Goal: Complete application form: Complete application form

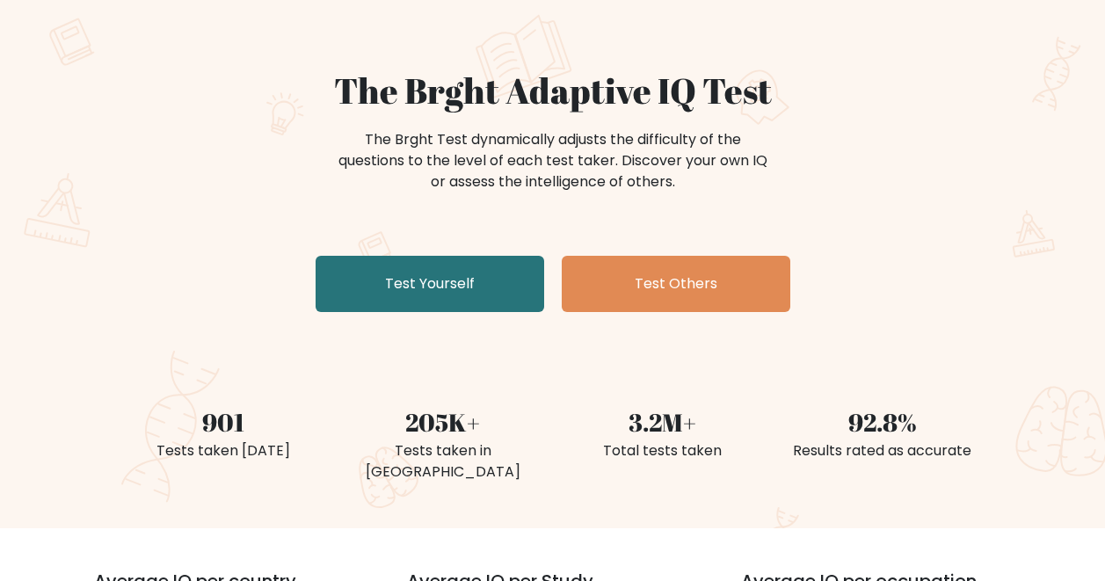
scroll to position [148, 0]
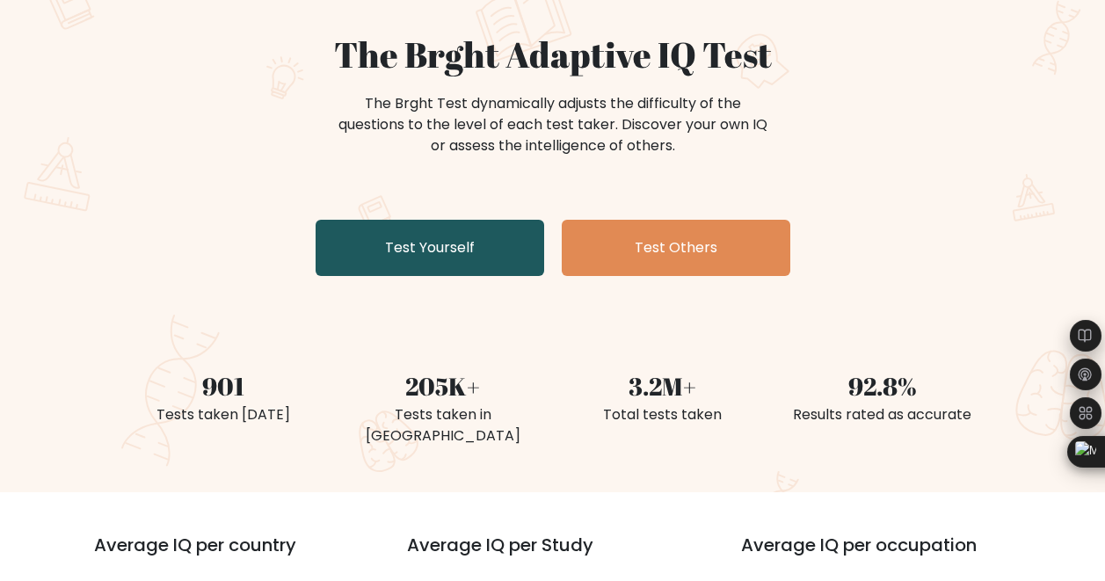
click at [430, 263] on link "Test Yourself" at bounding box center [430, 248] width 229 height 56
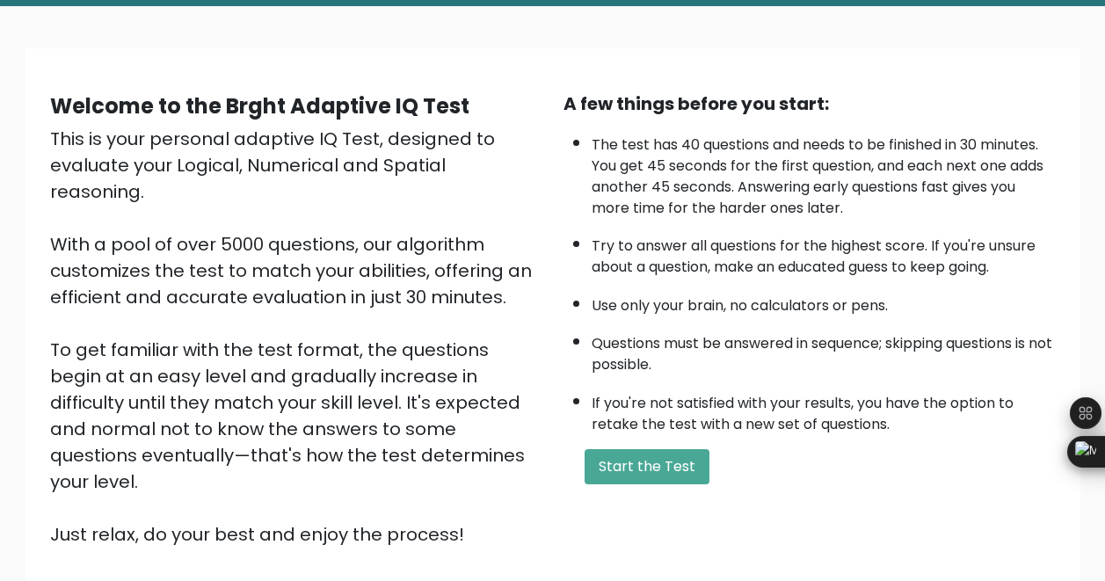
scroll to position [92, 0]
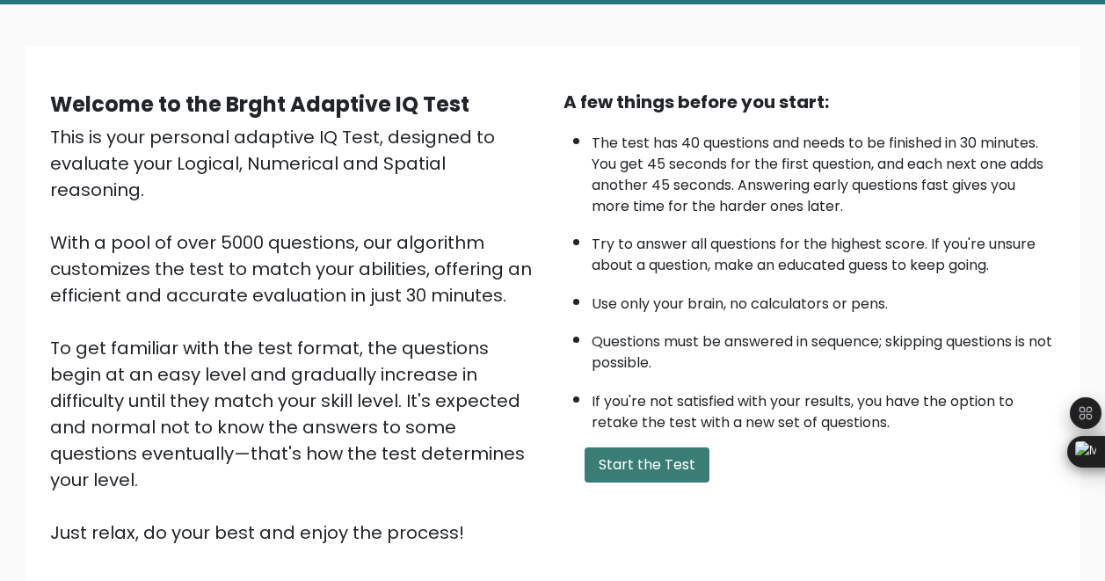
click at [664, 459] on button "Start the Test" at bounding box center [647, 464] width 125 height 35
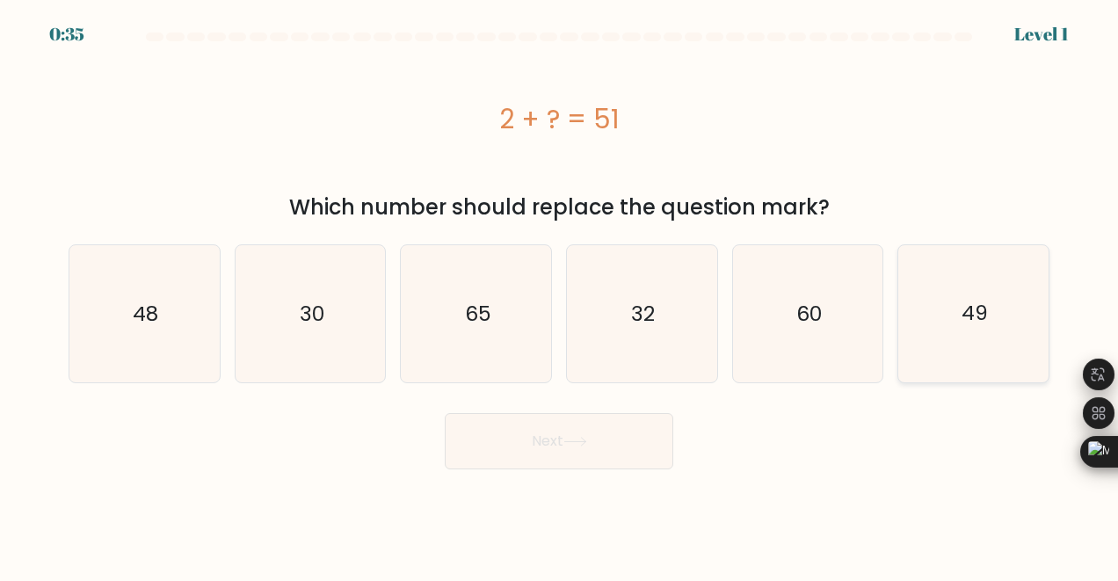
click at [980, 309] on text "49" at bounding box center [975, 314] width 26 height 28
click at [560, 295] on input "f. 49" at bounding box center [559, 293] width 1 height 4
radio input "true"
click at [592, 441] on button "Next" at bounding box center [559, 441] width 229 height 56
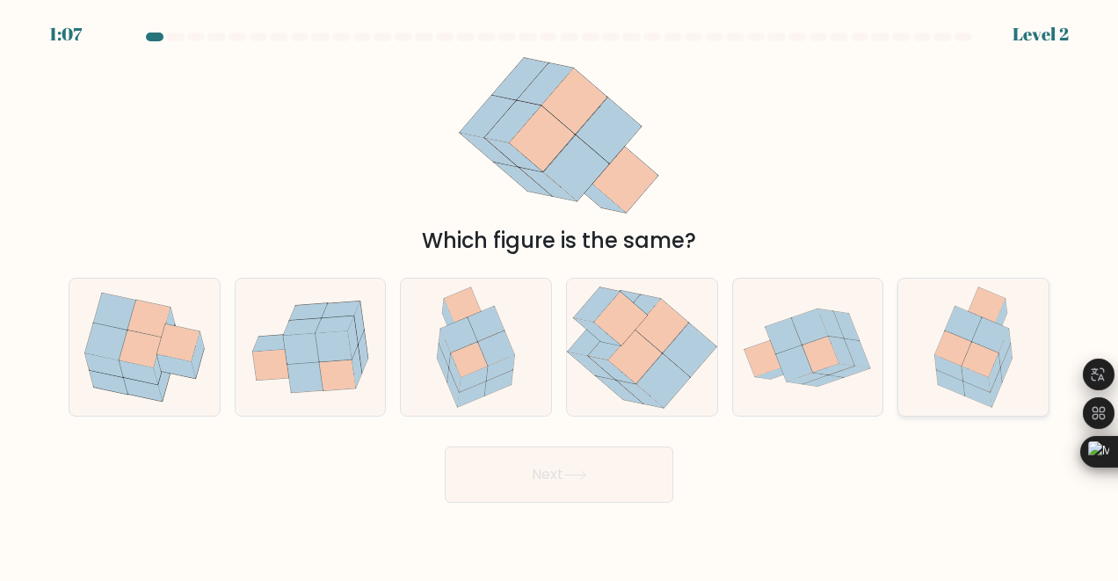
click at [979, 342] on icon at bounding box center [990, 335] width 37 height 35
click at [560, 295] on input "f." at bounding box center [559, 293] width 1 height 4
radio input "true"
click at [607, 478] on button "Next" at bounding box center [559, 475] width 229 height 56
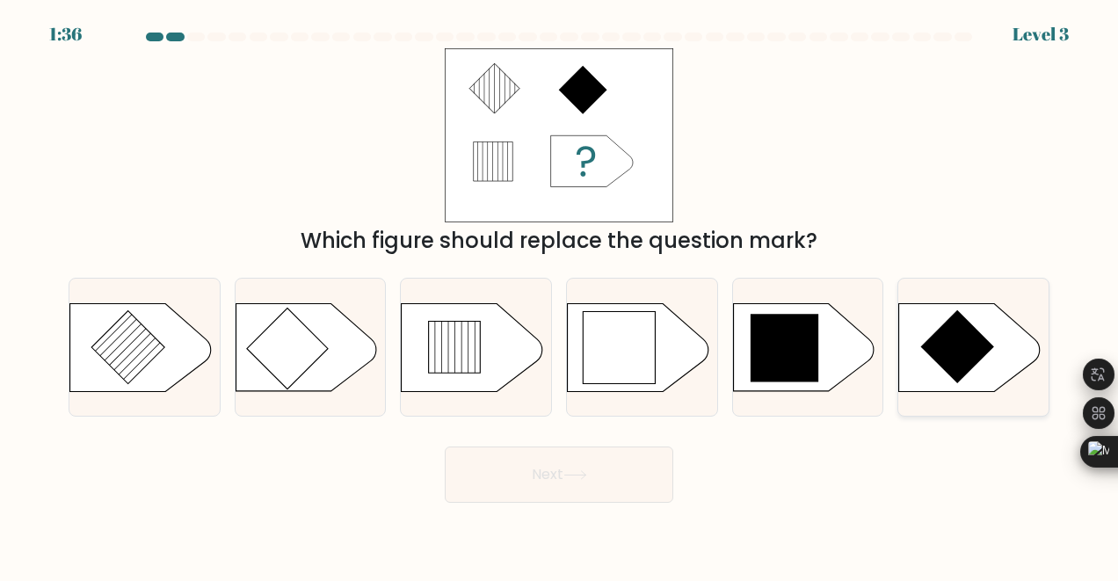
click at [953, 352] on icon at bounding box center [957, 346] width 73 height 73
click at [560, 295] on input "f." at bounding box center [559, 293] width 1 height 4
radio input "true"
click at [592, 472] on button "Next" at bounding box center [559, 475] width 229 height 56
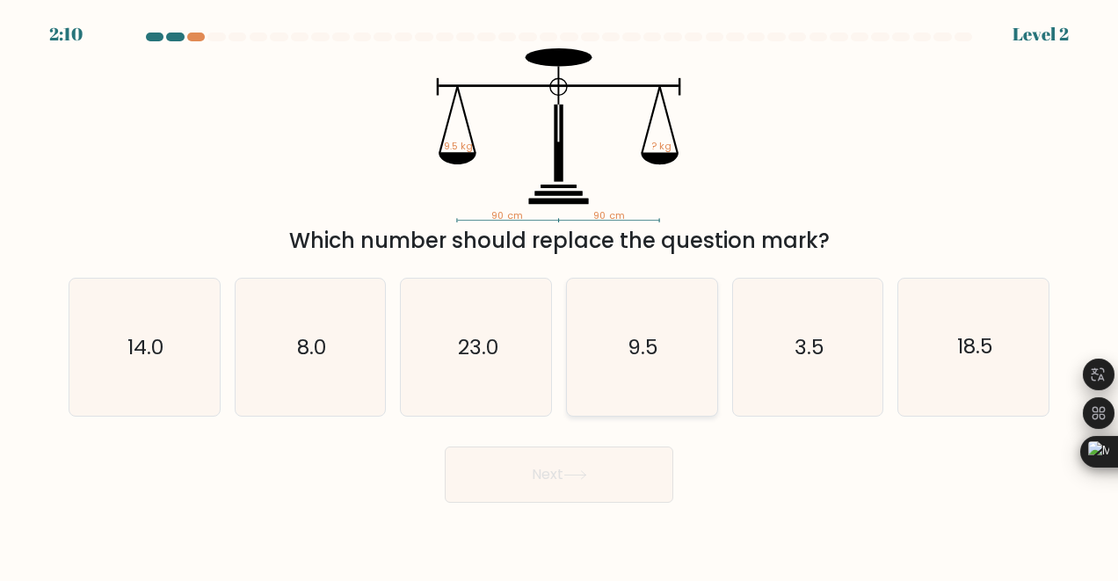
click at [653, 342] on text "9.5" at bounding box center [643, 347] width 31 height 28
click at [560, 295] on input "d. 9.5" at bounding box center [559, 293] width 1 height 4
radio input "true"
click at [580, 479] on icon at bounding box center [575, 475] width 24 height 10
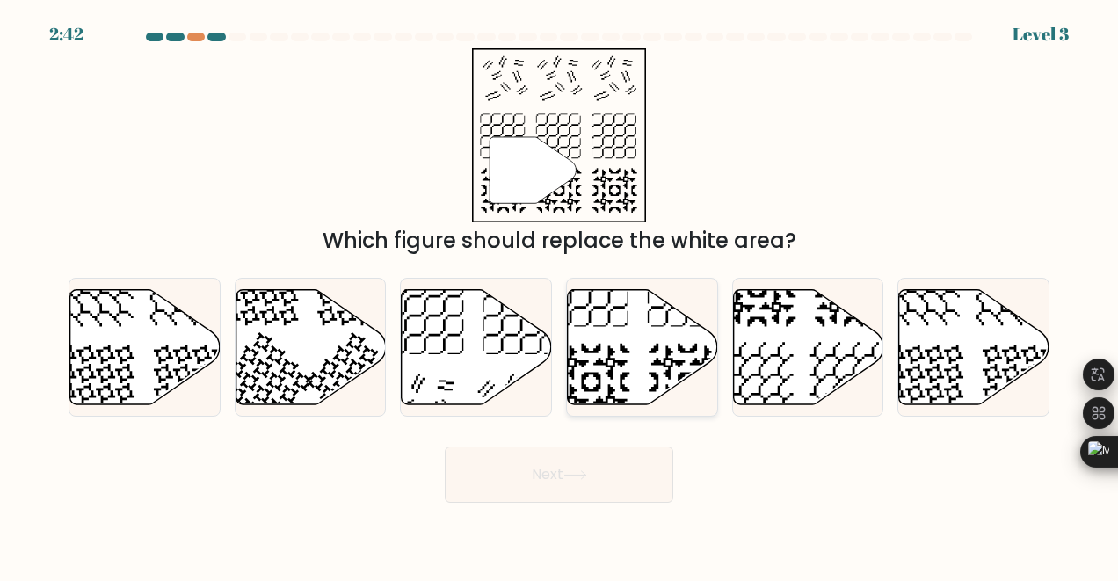
click at [639, 346] on icon at bounding box center [643, 346] width 150 height 115
click at [560, 295] on input "d." at bounding box center [559, 293] width 1 height 4
radio input "true"
click at [577, 468] on button "Next" at bounding box center [559, 475] width 229 height 56
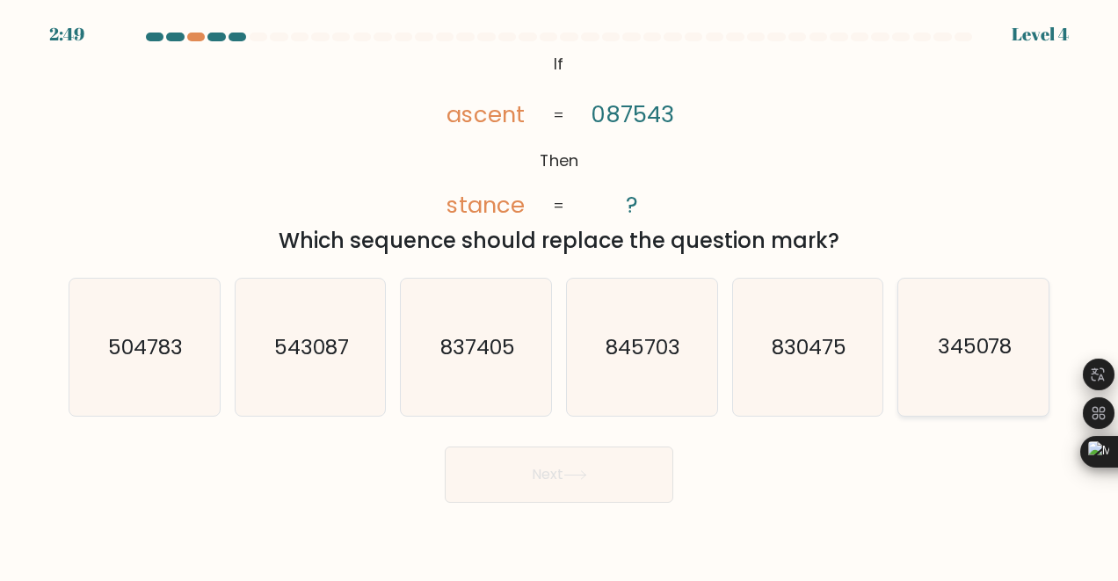
click at [992, 361] on text "345078" at bounding box center [975, 347] width 75 height 28
click at [560, 295] on input "f. 345078" at bounding box center [559, 293] width 1 height 4
radio input "true"
click at [561, 461] on button "Next" at bounding box center [559, 475] width 229 height 56
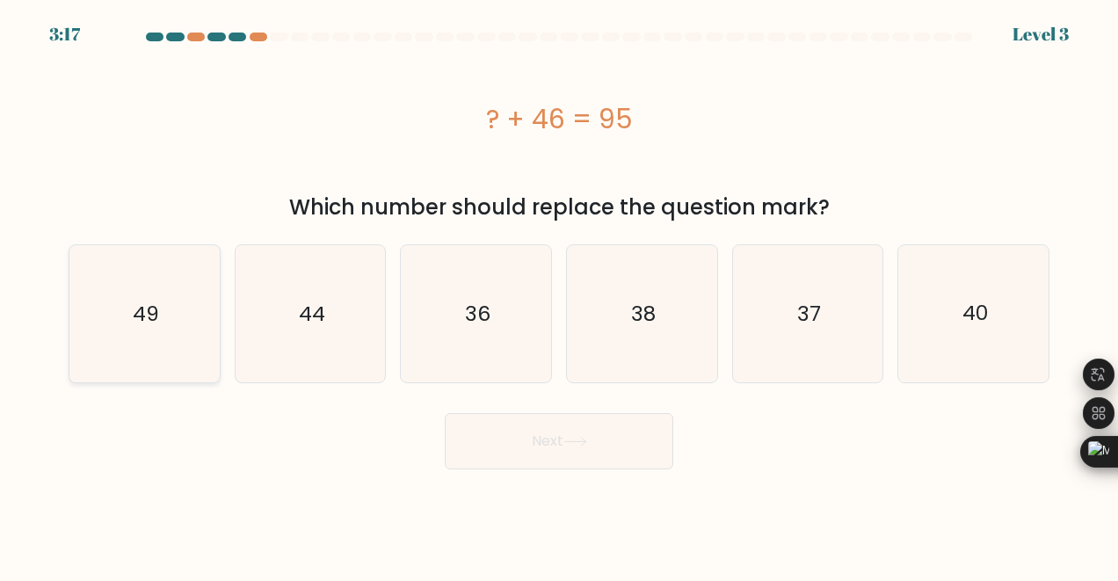
click at [132, 315] on icon "49" at bounding box center [144, 313] width 137 height 137
click at [559, 295] on input "a. 49" at bounding box center [559, 293] width 1 height 4
radio input "true"
click at [578, 446] on icon at bounding box center [575, 442] width 24 height 10
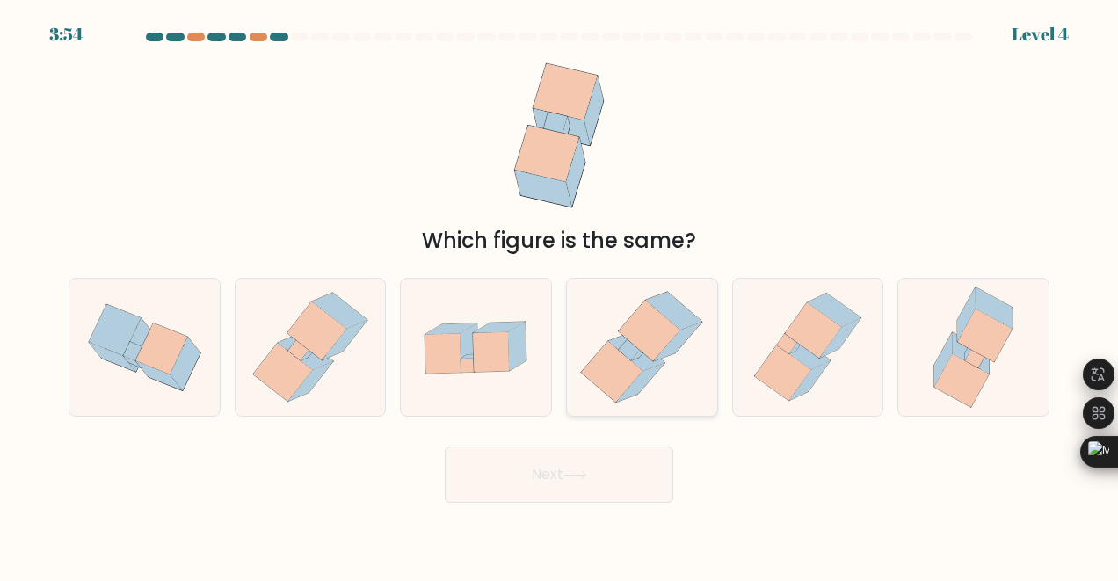
click at [628, 365] on icon at bounding box center [613, 372] width 62 height 61
click at [560, 295] on input "d." at bounding box center [559, 293] width 1 height 4
radio input "true"
click at [592, 484] on button "Next" at bounding box center [559, 475] width 229 height 56
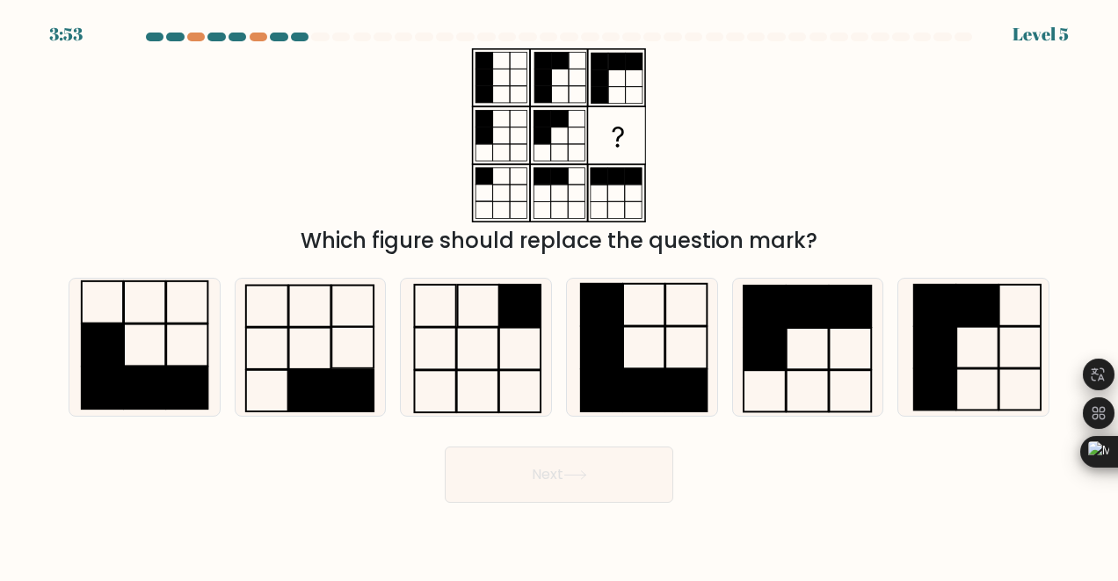
click at [577, 477] on icon at bounding box center [575, 475] width 24 height 10
click at [766, 316] on rect at bounding box center [765, 306] width 42 height 41
click at [560, 295] on input "e." at bounding box center [559, 293] width 1 height 4
radio input "true"
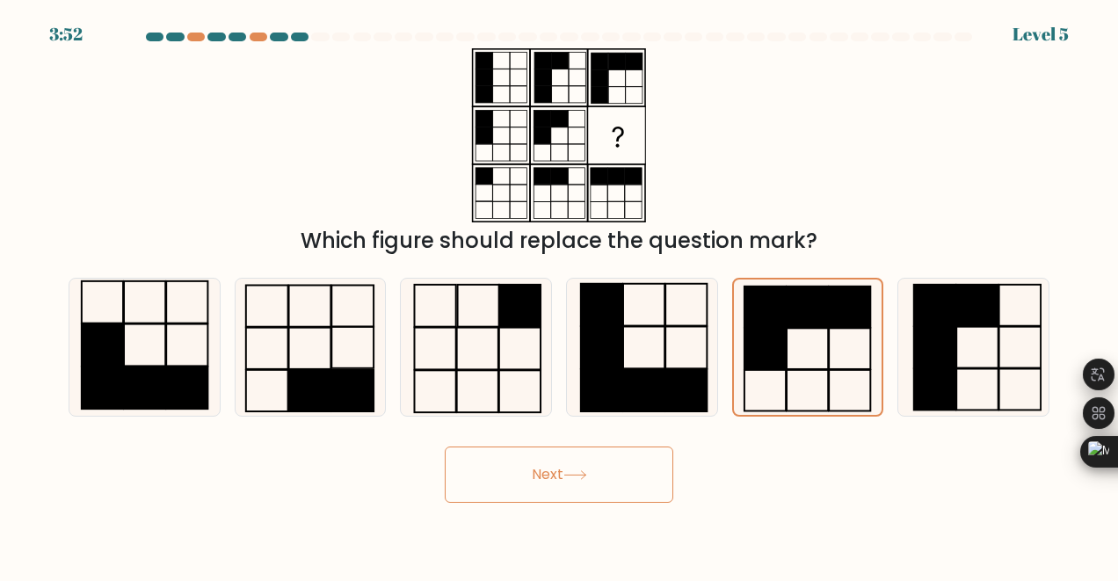
click at [586, 482] on button "Next" at bounding box center [559, 475] width 229 height 56
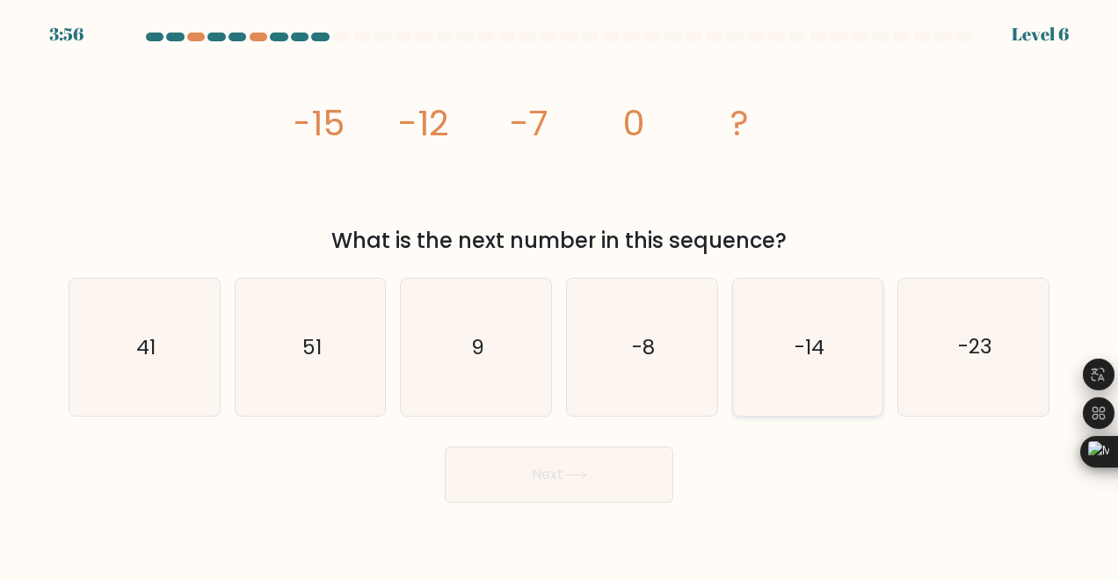
click at [803, 360] on text "-14" at bounding box center [810, 347] width 30 height 28
click at [560, 295] on input "e. -14" at bounding box center [559, 293] width 1 height 4
radio input "true"
click at [592, 462] on button "Next" at bounding box center [559, 475] width 229 height 56
click at [596, 469] on button "Next" at bounding box center [559, 475] width 229 height 56
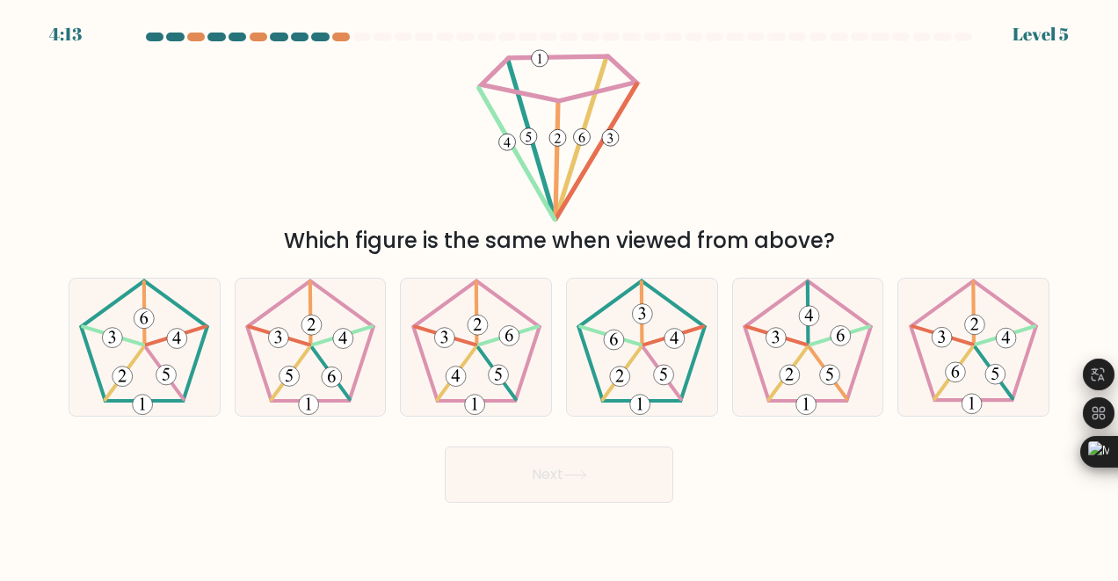
click at [548, 53] on icon at bounding box center [559, 135] width 174 height 174
click at [335, 343] on 529 at bounding box center [343, 339] width 20 height 20
click at [559, 295] on input "b." at bounding box center [559, 293] width 1 height 4
radio input "true"
click at [968, 342] on 250 at bounding box center [942, 336] width 61 height 18
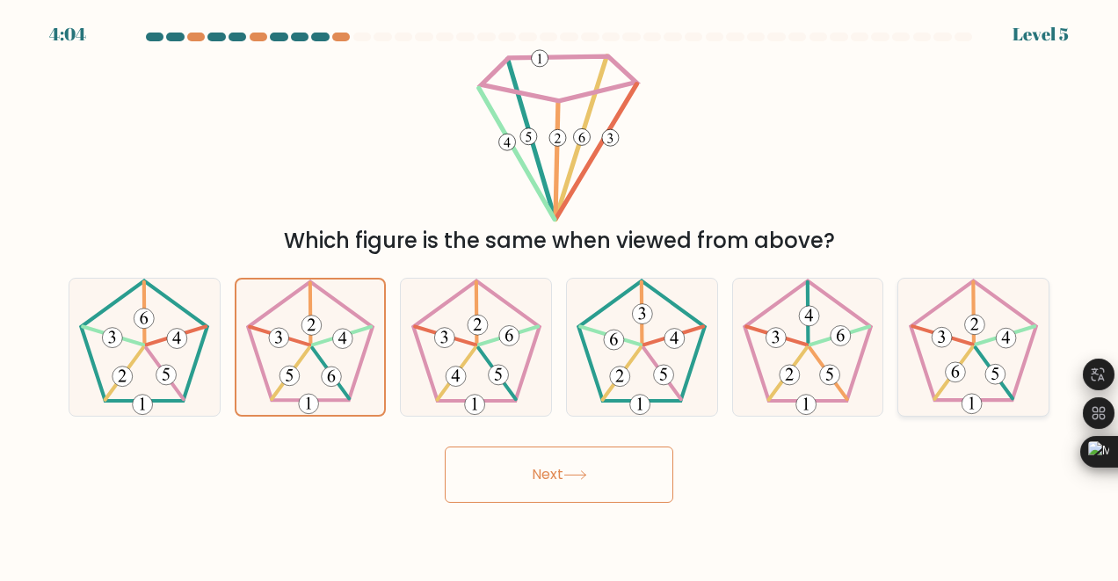
click at [560, 295] on input "f." at bounding box center [559, 293] width 1 height 4
radio input "true"
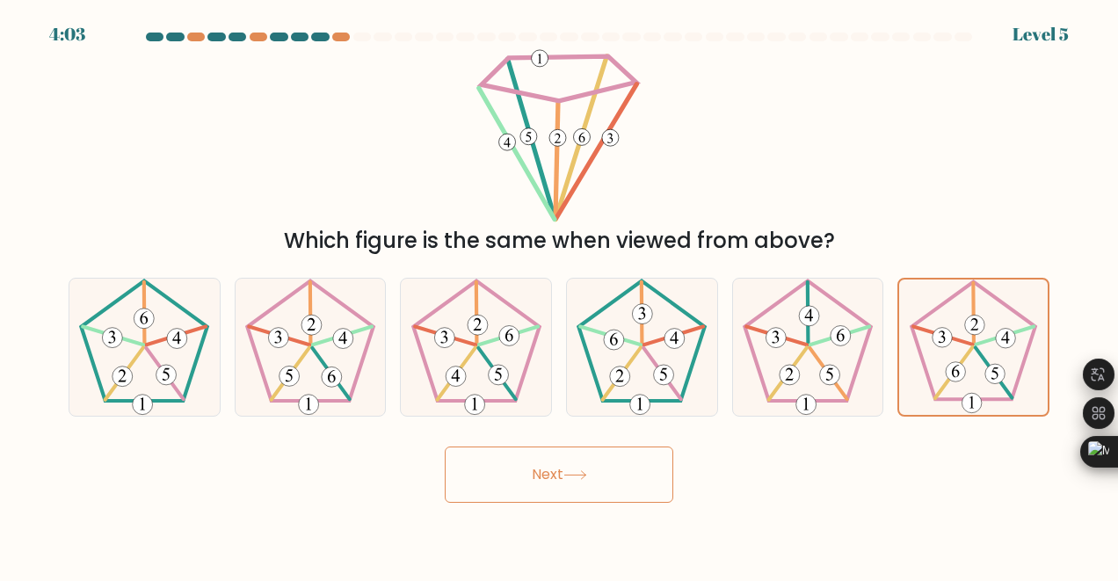
click at [531, 453] on button "Next" at bounding box center [559, 475] width 229 height 56
click at [538, 473] on button "Next" at bounding box center [559, 475] width 229 height 56
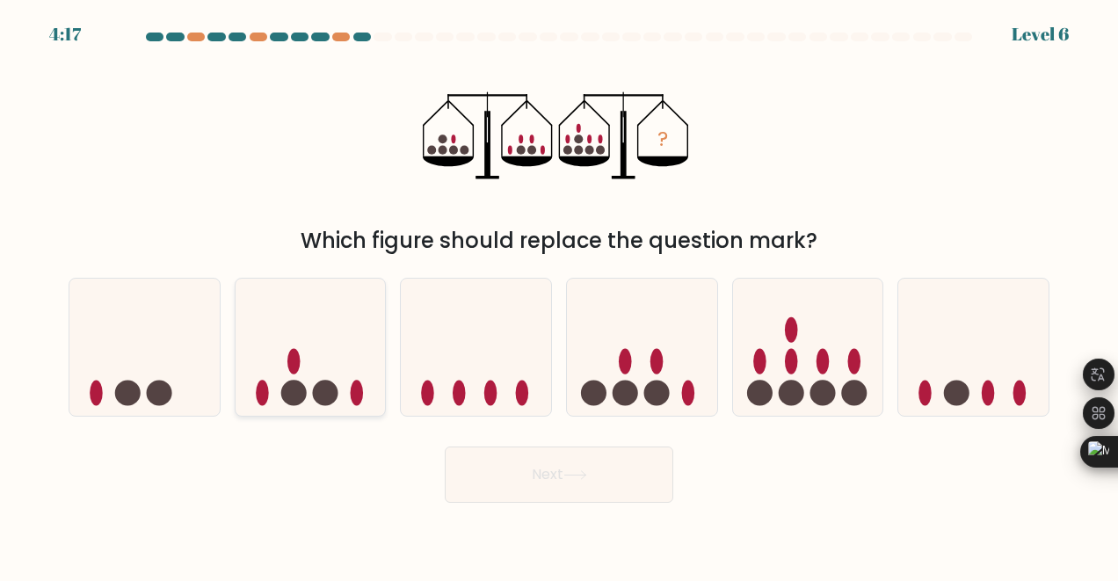
click at [322, 383] on circle at bounding box center [324, 392] width 25 height 25
click at [559, 295] on input "b." at bounding box center [559, 293] width 1 height 4
radio input "true"
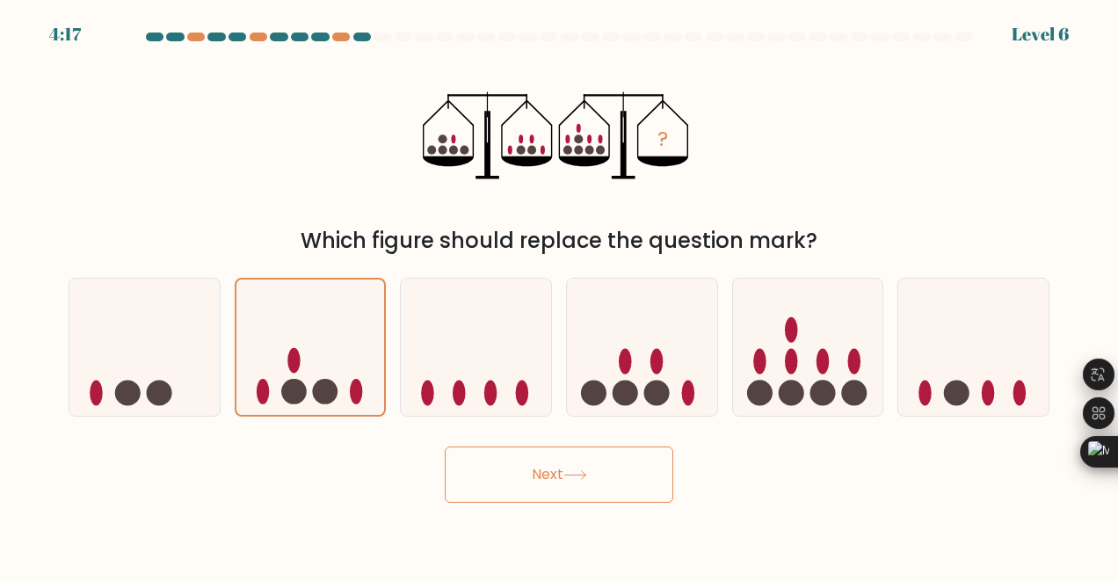
click at [610, 489] on button "Next" at bounding box center [559, 475] width 229 height 56
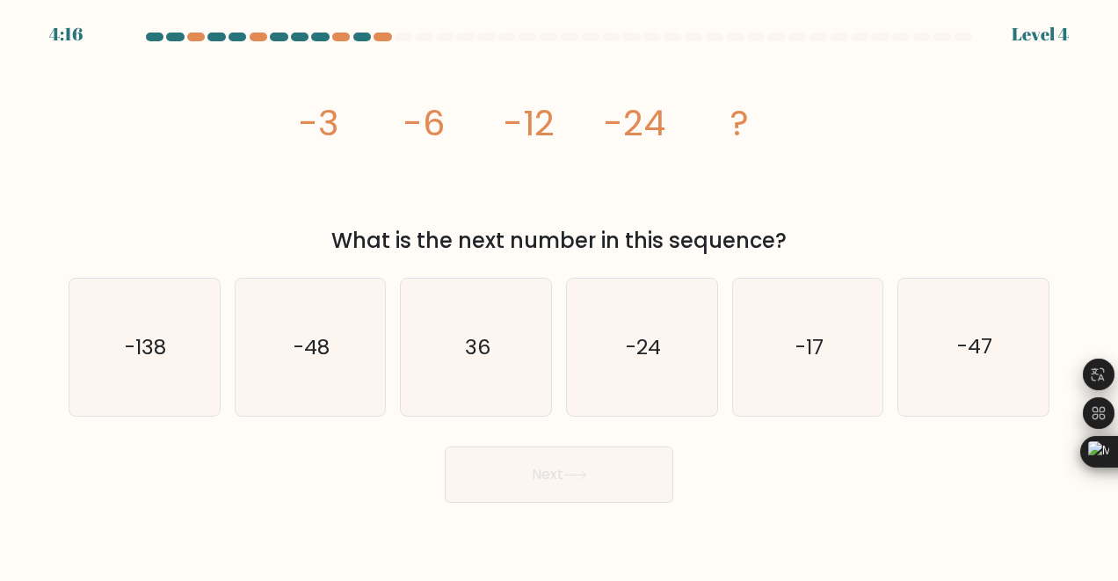
click at [593, 481] on button "Next" at bounding box center [559, 475] width 229 height 56
click at [338, 349] on icon "-48" at bounding box center [310, 347] width 137 height 137
click at [559, 295] on input "b. -48" at bounding box center [559, 293] width 1 height 4
radio input "true"
click at [617, 484] on button "Next" at bounding box center [559, 475] width 229 height 56
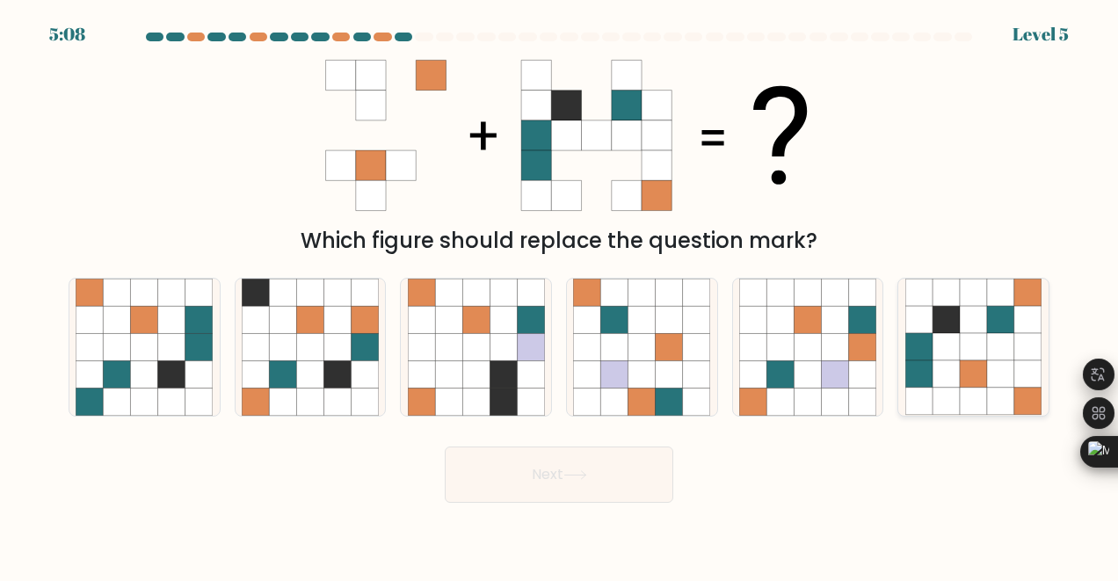
click at [936, 379] on icon at bounding box center [946, 374] width 27 height 27
click at [560, 295] on input "f." at bounding box center [559, 293] width 1 height 4
radio input "true"
click at [563, 471] on button "Next" at bounding box center [559, 475] width 229 height 56
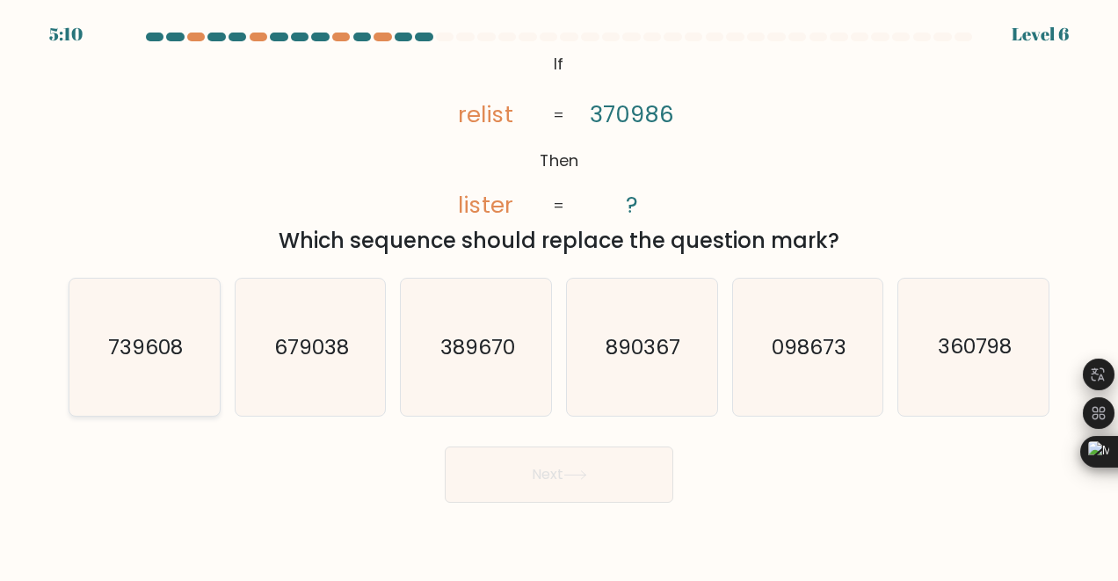
click at [189, 374] on icon "739608" at bounding box center [144, 347] width 137 height 137
click at [559, 295] on input "a. 739608" at bounding box center [559, 293] width 1 height 4
radio input "true"
click at [616, 478] on button "Next" at bounding box center [559, 475] width 229 height 56
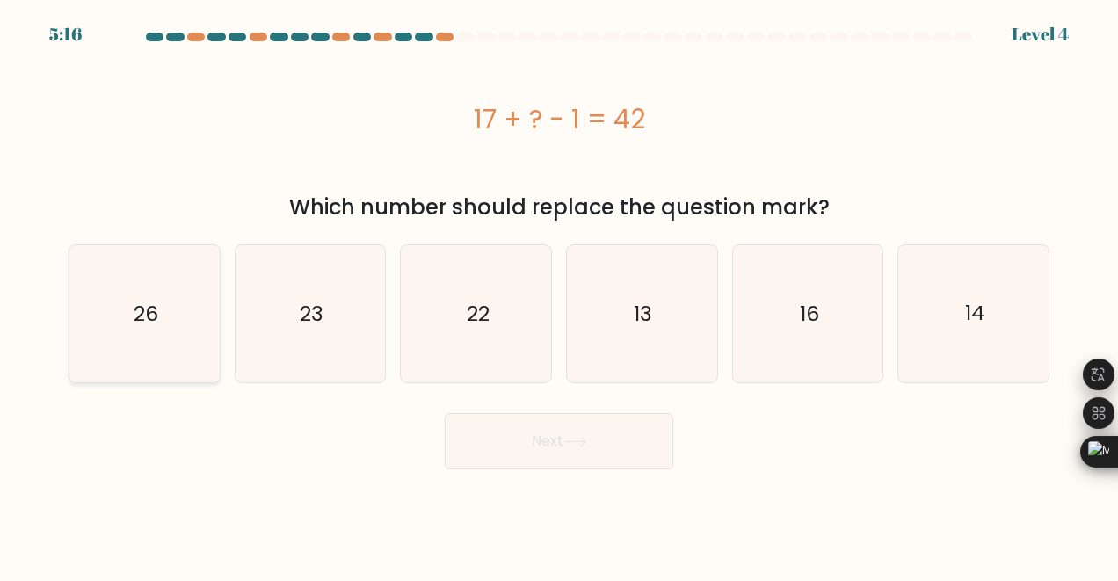
click at [187, 323] on icon "26" at bounding box center [144, 313] width 137 height 137
click at [559, 295] on input "a. 26" at bounding box center [559, 293] width 1 height 4
radio input "true"
click at [559, 446] on button "Next" at bounding box center [559, 441] width 229 height 56
click at [557, 448] on button "Next" at bounding box center [559, 441] width 229 height 56
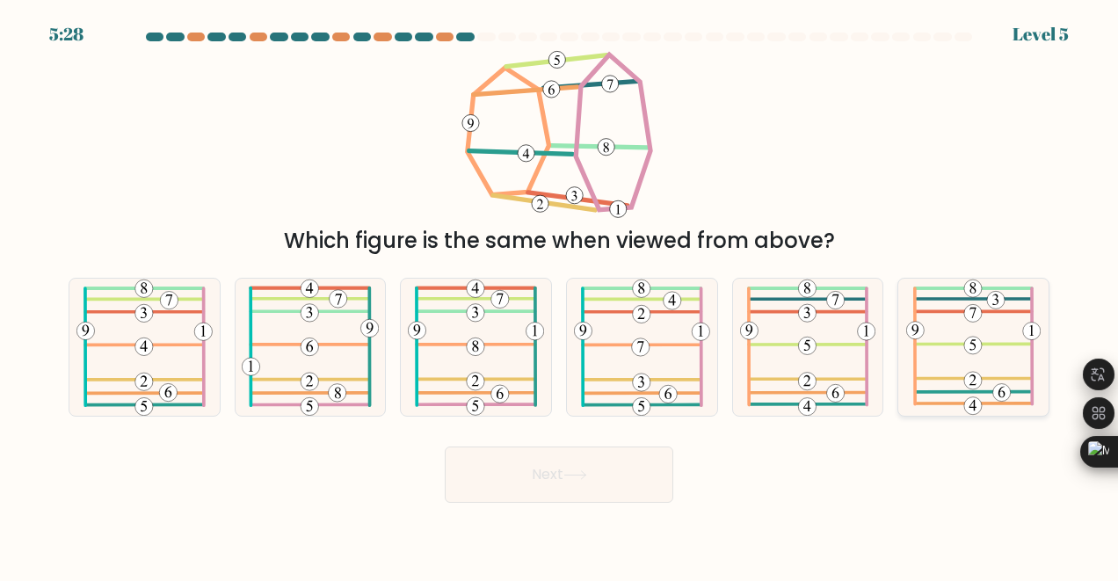
click at [1008, 339] on icon at bounding box center [973, 347] width 135 height 137
click at [560, 295] on input "f." at bounding box center [559, 293] width 1 height 4
radio input "true"
click at [608, 470] on button "Next" at bounding box center [559, 475] width 229 height 56
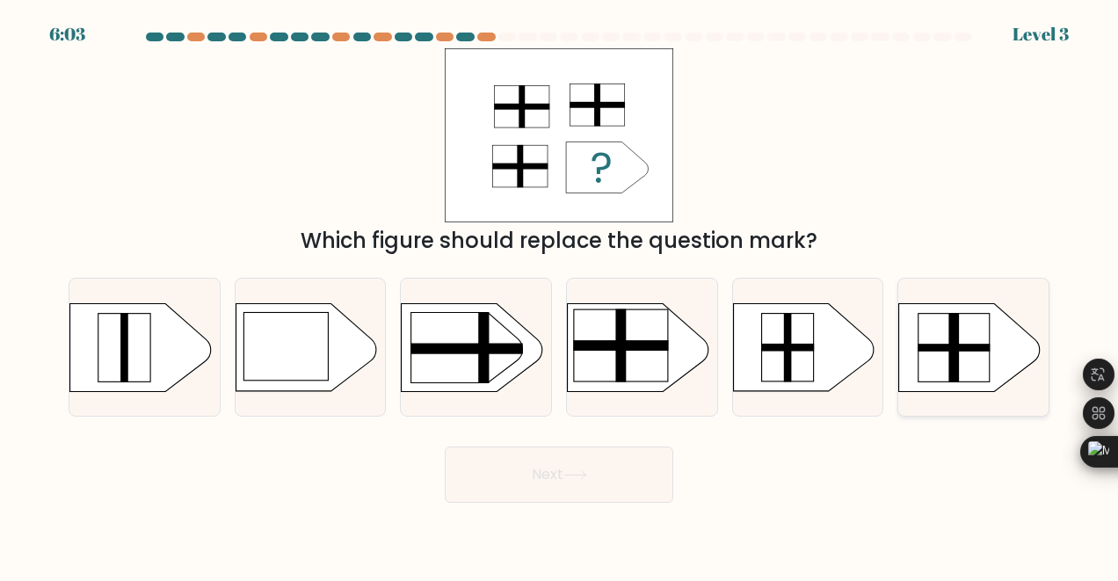
click at [932, 341] on rect at bounding box center [954, 348] width 71 height 69
click at [560, 295] on input "f." at bounding box center [559, 293] width 1 height 4
radio input "true"
click at [550, 469] on button "Next" at bounding box center [559, 475] width 229 height 56
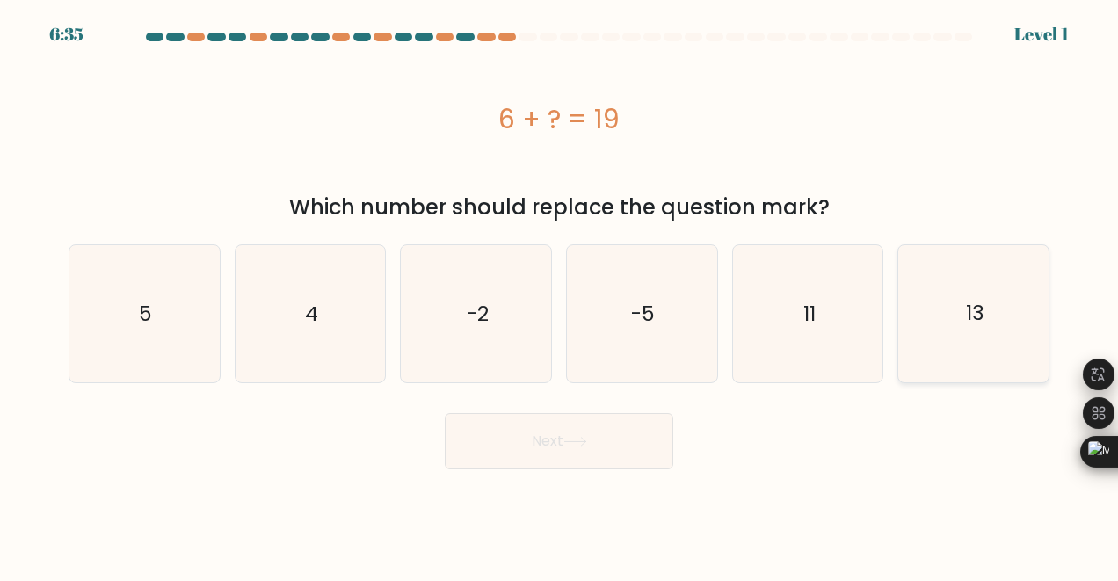
click at [968, 323] on text "13" at bounding box center [975, 314] width 18 height 28
click at [560, 295] on input "f. 13" at bounding box center [559, 293] width 1 height 4
radio input "true"
click at [587, 447] on icon at bounding box center [575, 442] width 24 height 10
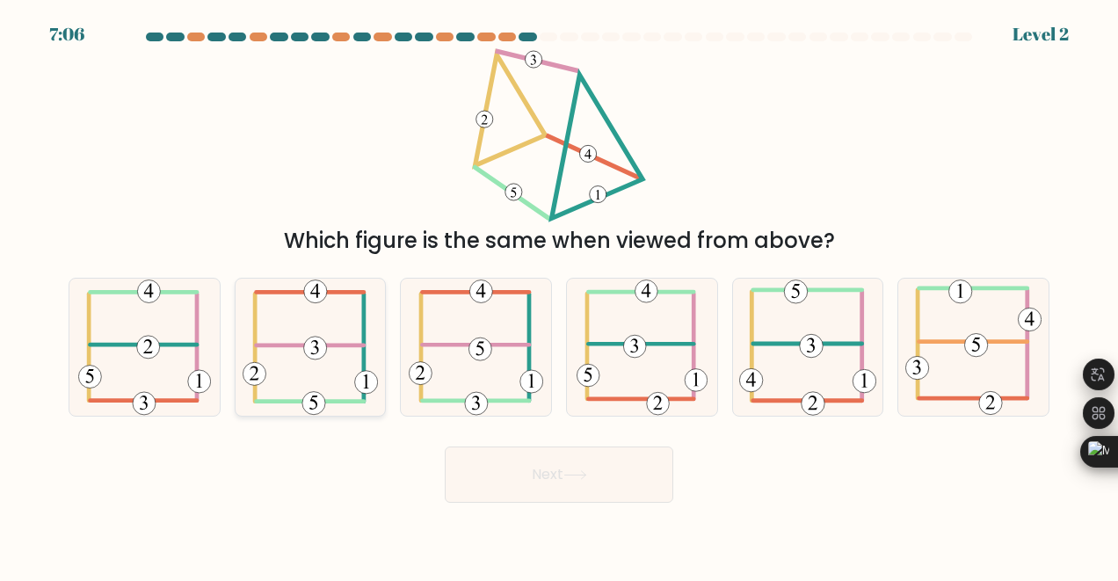
click at [310, 350] on 352 at bounding box center [315, 349] width 23 height 23
click at [559, 295] on input "b." at bounding box center [559, 293] width 1 height 4
radio input "true"
click at [556, 467] on button "Next" at bounding box center [559, 475] width 229 height 56
click at [569, 467] on button "Next" at bounding box center [559, 475] width 229 height 56
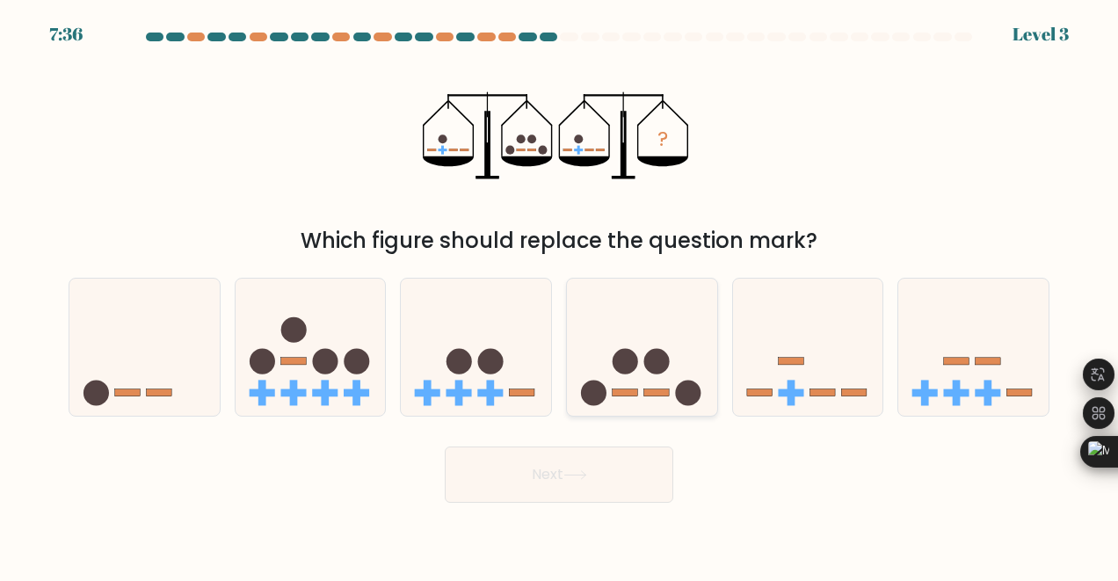
click at [636, 361] on circle at bounding box center [625, 360] width 25 height 25
click at [560, 295] on input "d." at bounding box center [559, 293] width 1 height 4
radio input "true"
click at [626, 485] on button "Next" at bounding box center [559, 475] width 229 height 56
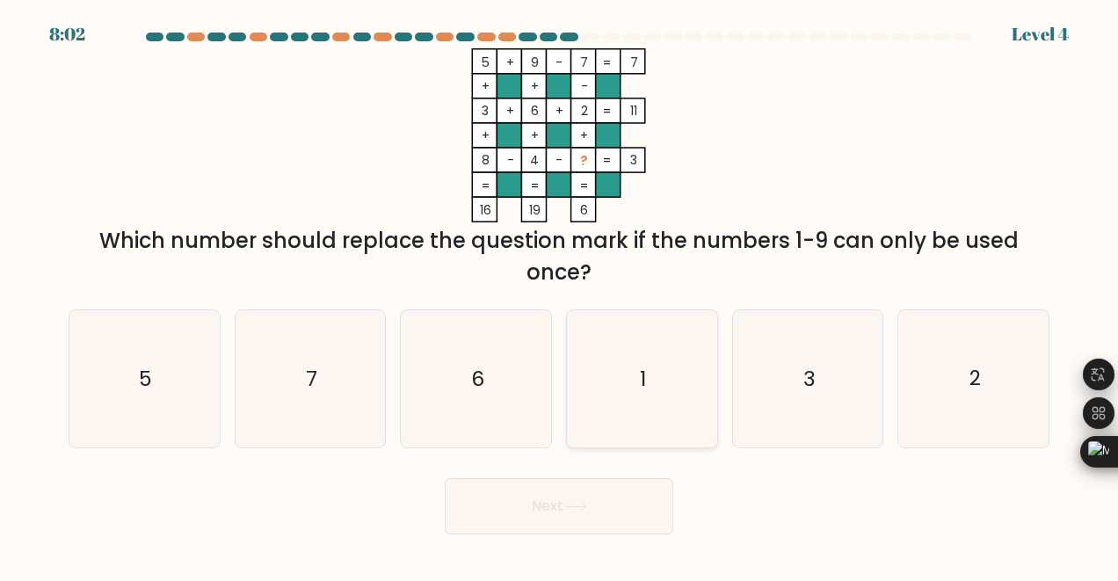
click at [652, 374] on icon "1" at bounding box center [641, 378] width 137 height 137
click at [560, 295] on input "d. 1" at bounding box center [559, 293] width 1 height 4
radio input "true"
click at [617, 503] on button "Next" at bounding box center [559, 506] width 229 height 56
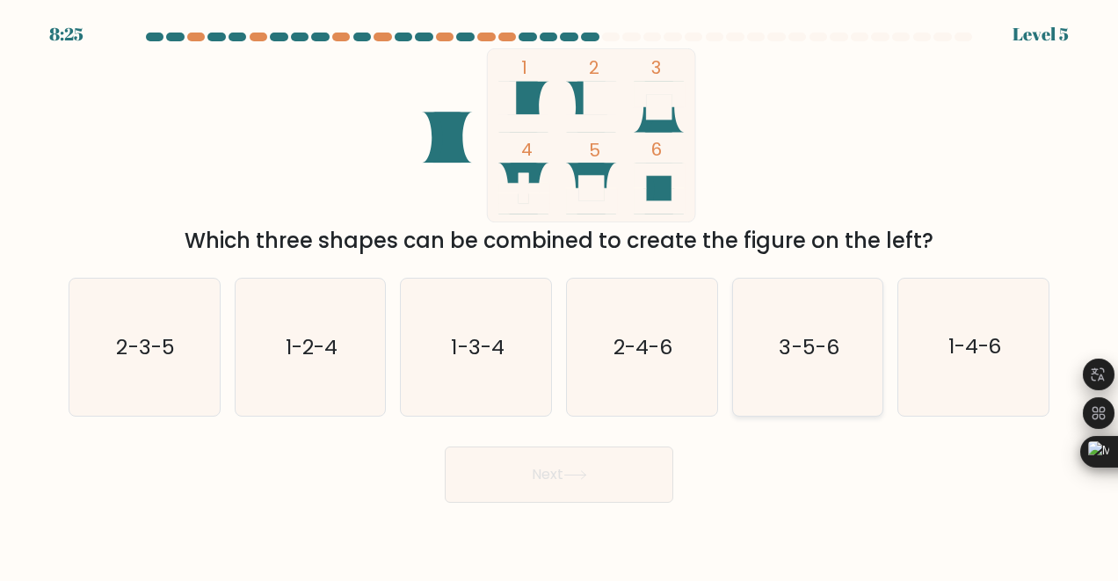
click at [789, 354] on text "3-5-6" at bounding box center [810, 347] width 60 height 28
click at [560, 295] on input "e. 3-5-6" at bounding box center [559, 293] width 1 height 4
radio input "true"
click at [597, 472] on button "Next" at bounding box center [559, 475] width 229 height 56
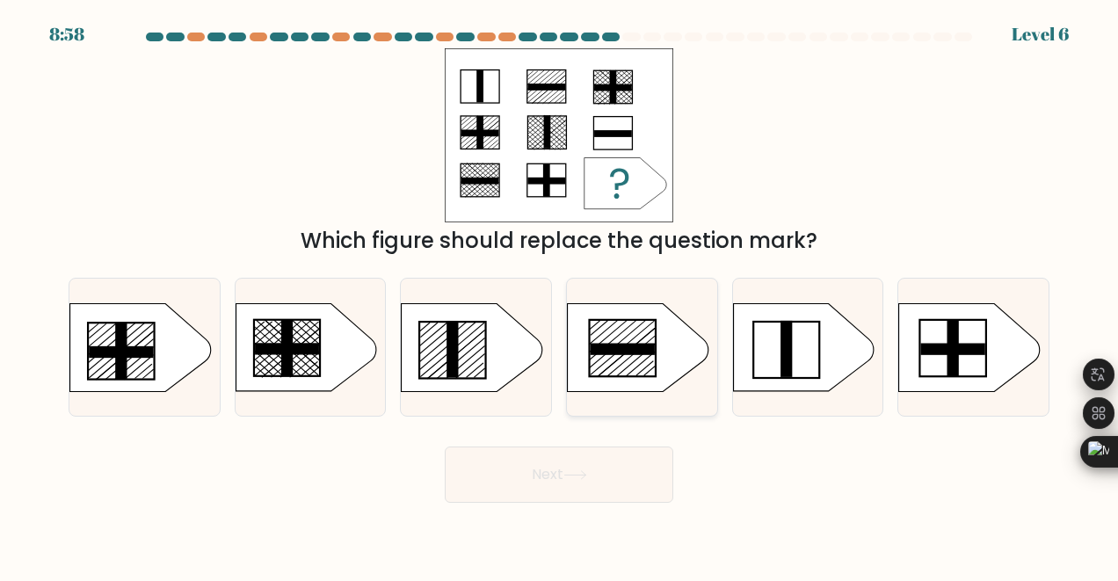
click at [628, 356] on icon at bounding box center [642, 347] width 150 height 89
click at [560, 295] on input "d." at bounding box center [559, 293] width 1 height 4
radio input "true"
click at [445, 355] on line at bounding box center [453, 350] width 64 height 54
click at [559, 295] on input "c." at bounding box center [559, 293] width 1 height 4
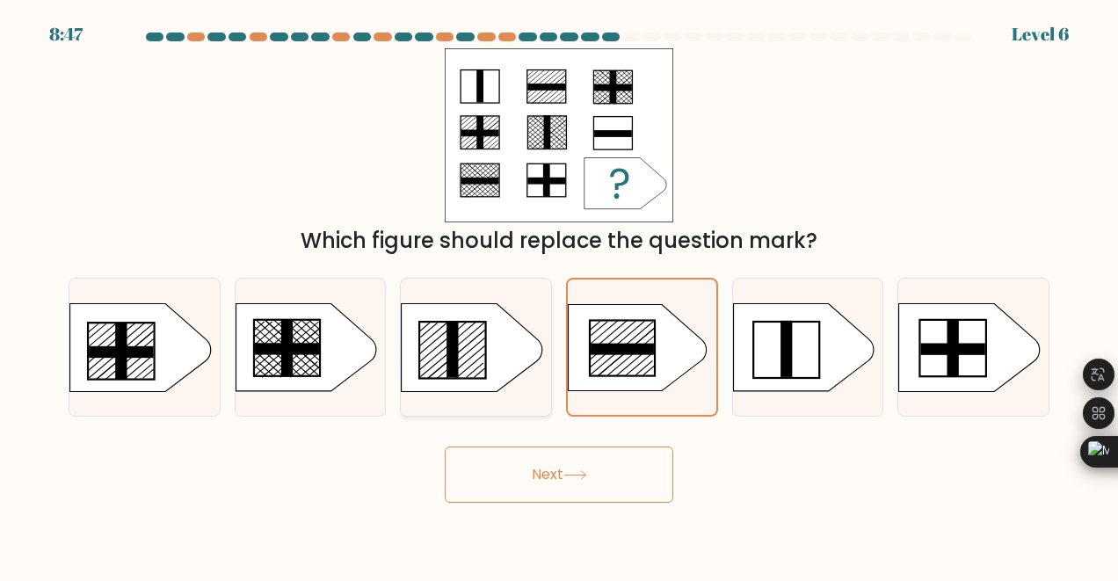
radio input "true"
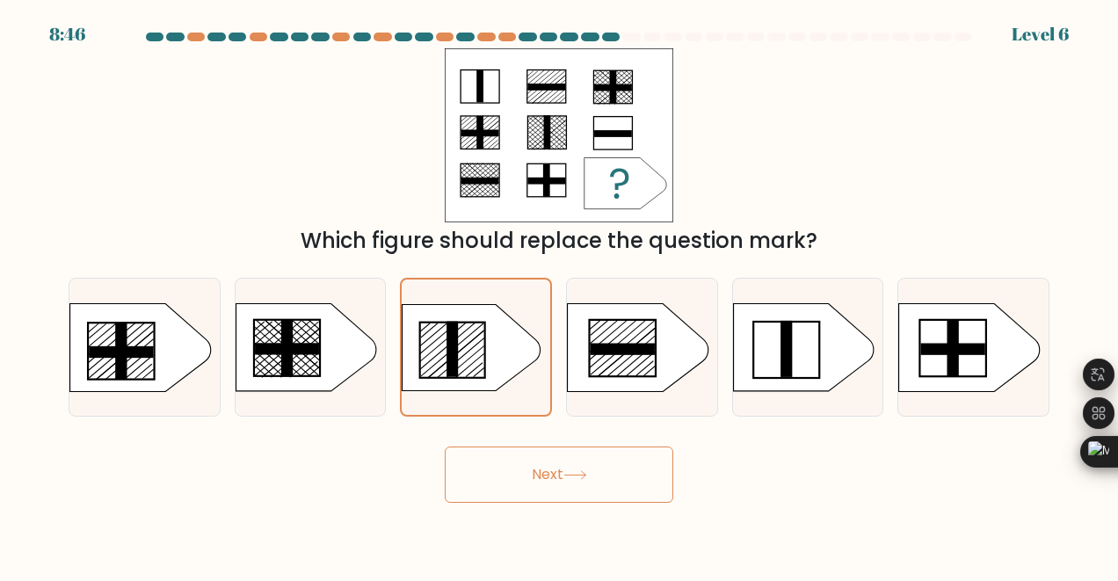
click at [594, 479] on button "Next" at bounding box center [559, 475] width 229 height 56
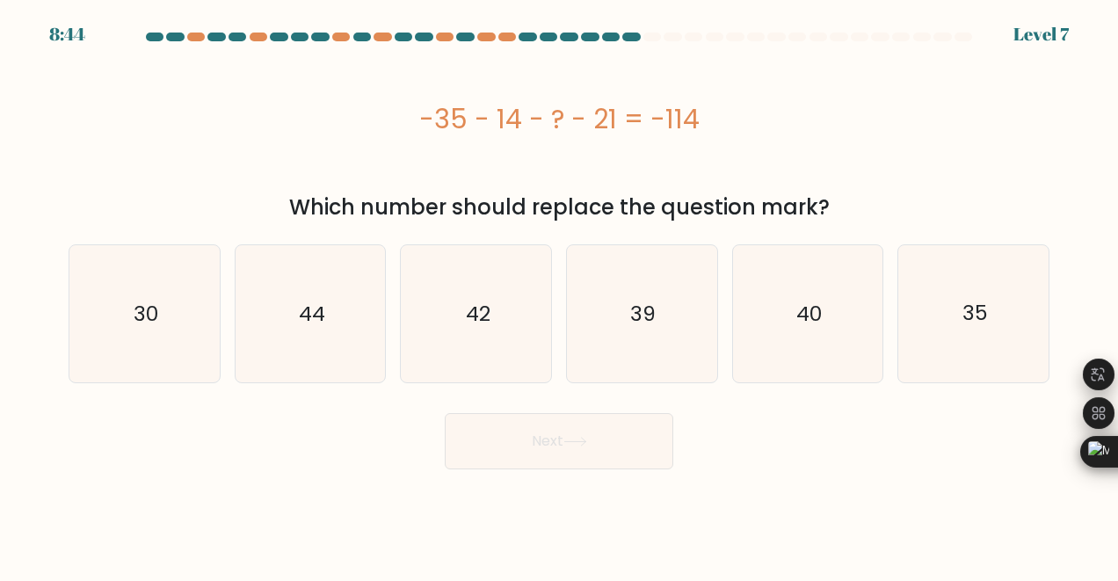
click at [519, 471] on body "8:44 Level 7 a." at bounding box center [559, 290] width 1118 height 581
click at [335, 322] on icon "44" at bounding box center [310, 313] width 137 height 137
click at [559, 295] on input "b. 44" at bounding box center [559, 293] width 1 height 4
radio input "true"
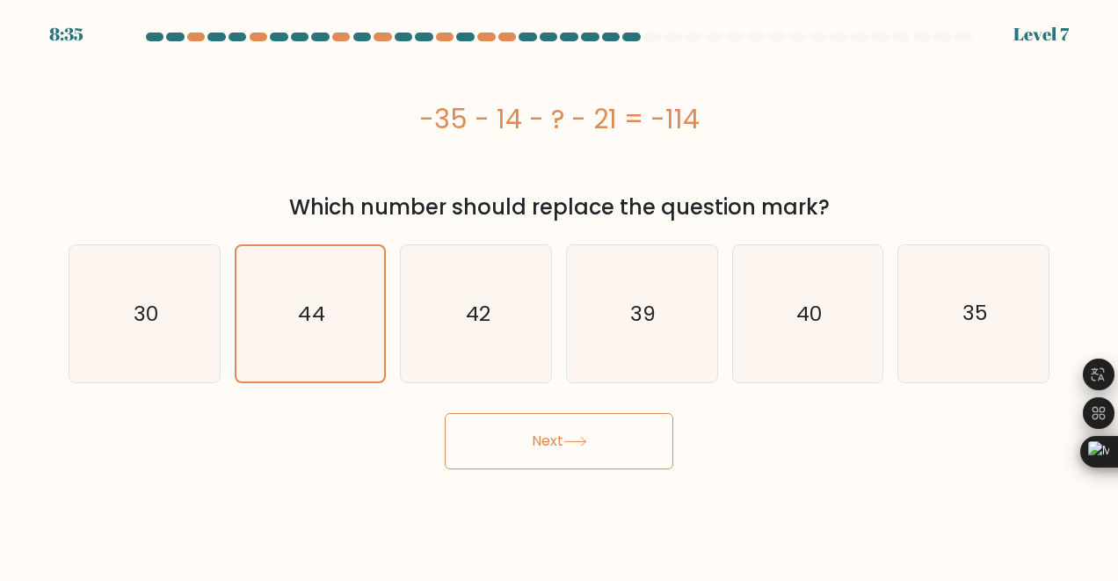
click at [575, 442] on icon at bounding box center [574, 442] width 21 height 8
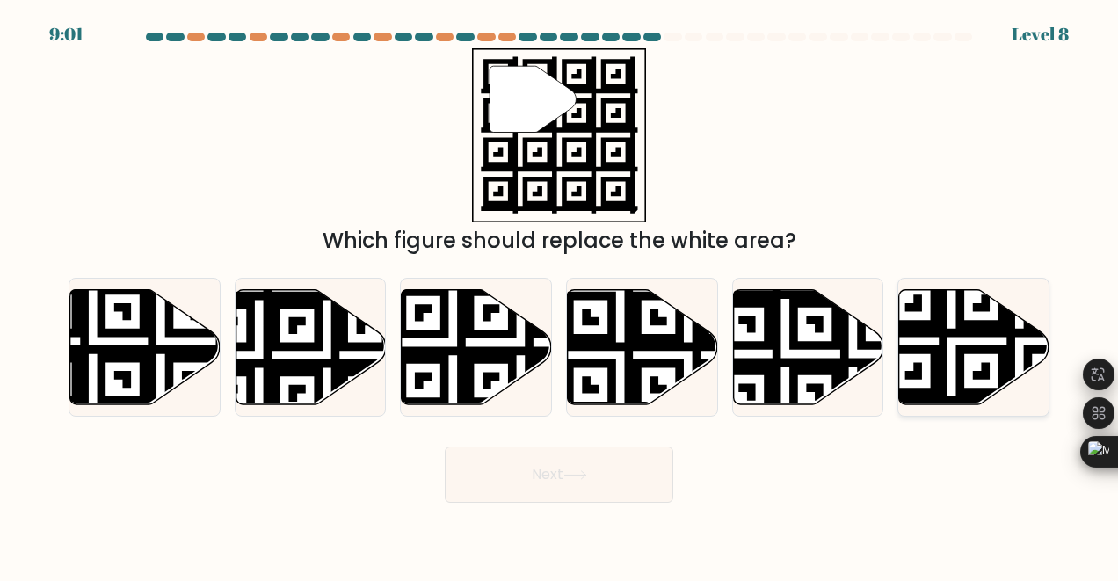
click at [963, 358] on icon at bounding box center [1020, 409] width 272 height 272
click at [560, 295] on input "f." at bounding box center [559, 293] width 1 height 4
radio input "true"
click at [622, 471] on button "Next" at bounding box center [559, 475] width 229 height 56
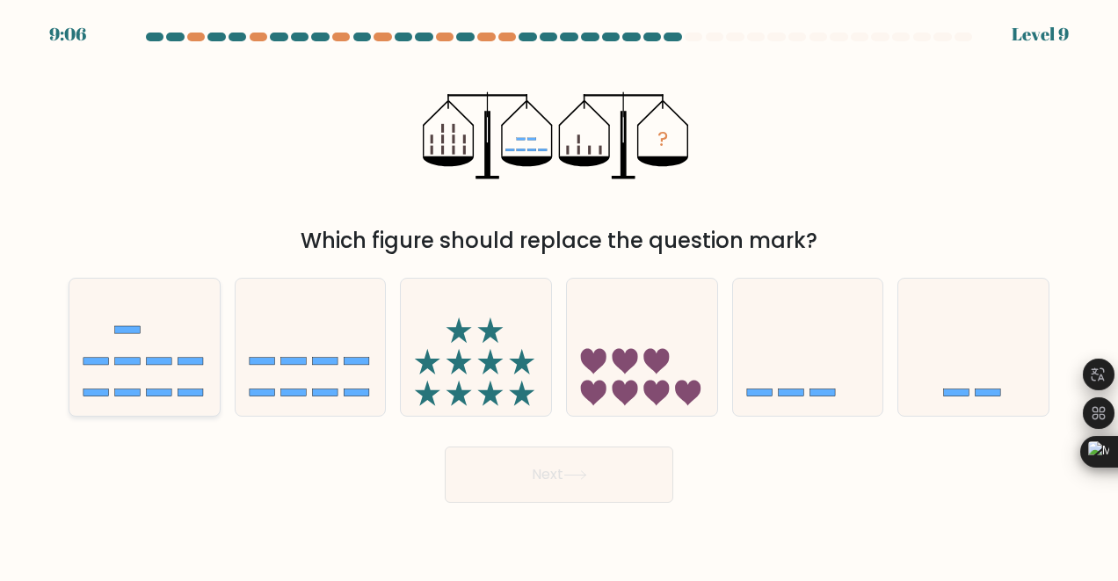
click at [149, 358] on rect at bounding box center [159, 361] width 25 height 7
click at [559, 295] on input "a." at bounding box center [559, 293] width 1 height 4
radio input "true"
click at [574, 472] on icon at bounding box center [575, 475] width 24 height 10
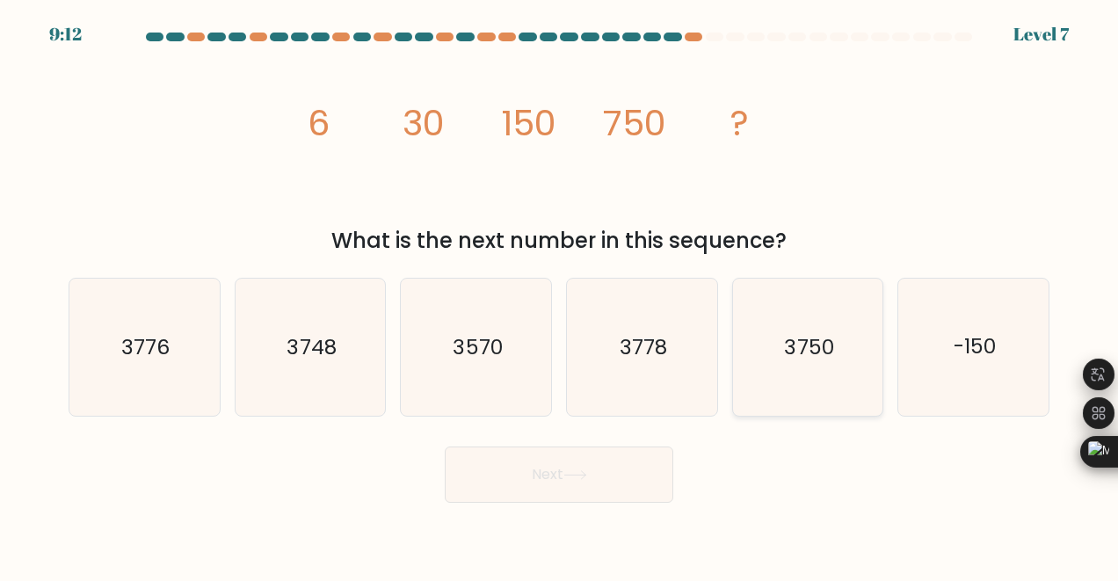
click at [825, 340] on text "3750" at bounding box center [809, 347] width 49 height 28
click at [560, 295] on input "e. 3750" at bounding box center [559, 293] width 1 height 4
radio input "true"
click at [571, 479] on icon at bounding box center [575, 475] width 24 height 10
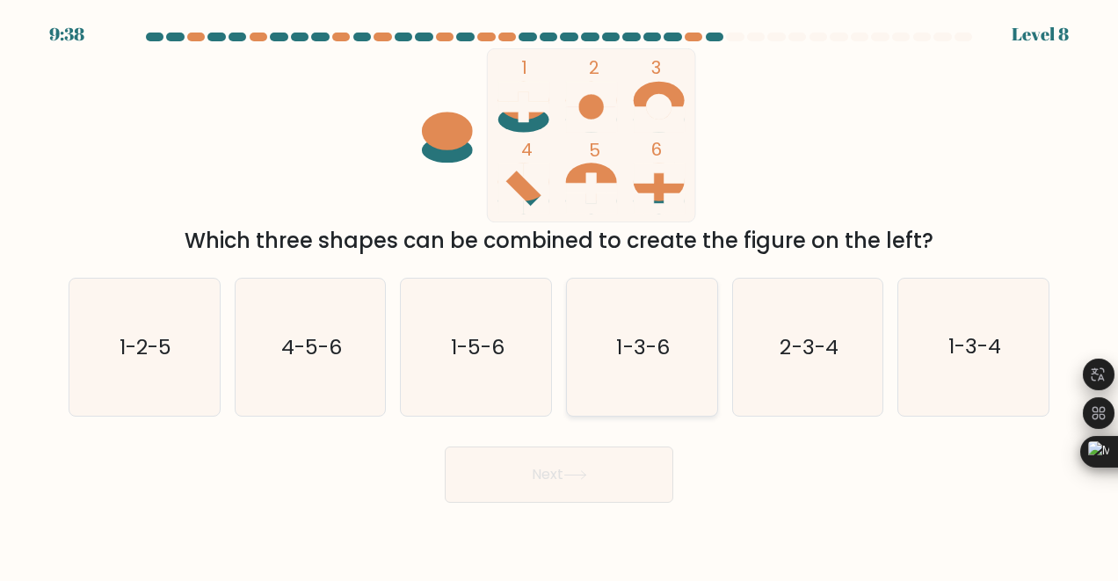
click at [641, 345] on text "1-3-6" at bounding box center [643, 347] width 53 height 28
click at [560, 295] on input "d. 1-3-6" at bounding box center [559, 293] width 1 height 4
radio input "true"
click at [578, 475] on icon at bounding box center [575, 475] width 24 height 10
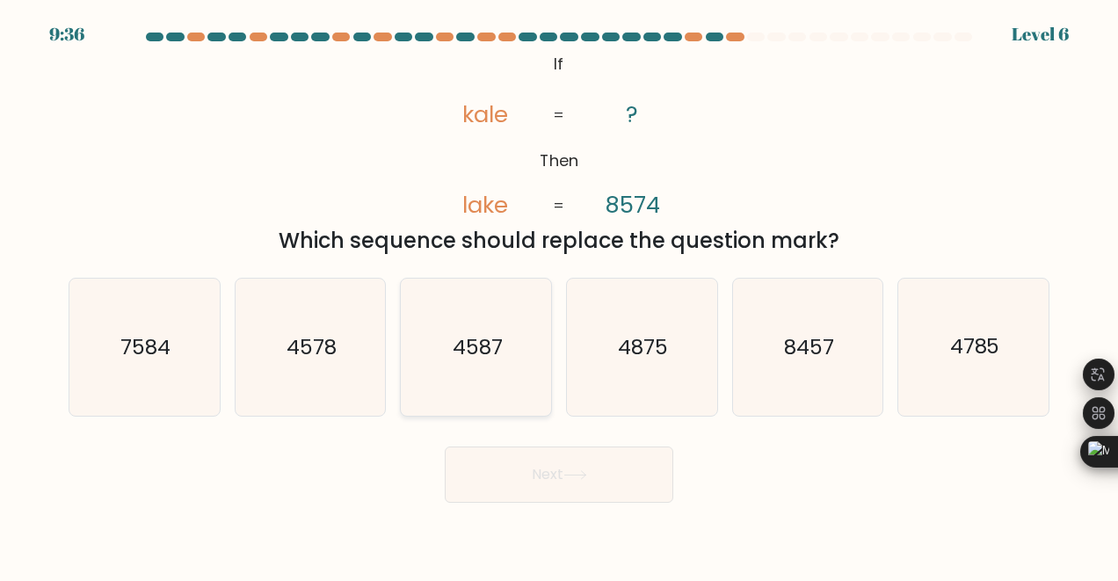
click at [496, 355] on text "4587" at bounding box center [478, 347] width 50 height 28
click at [559, 295] on input "c. 4587" at bounding box center [559, 293] width 1 height 4
radio input "true"
click at [550, 485] on button "Next" at bounding box center [559, 475] width 229 height 56
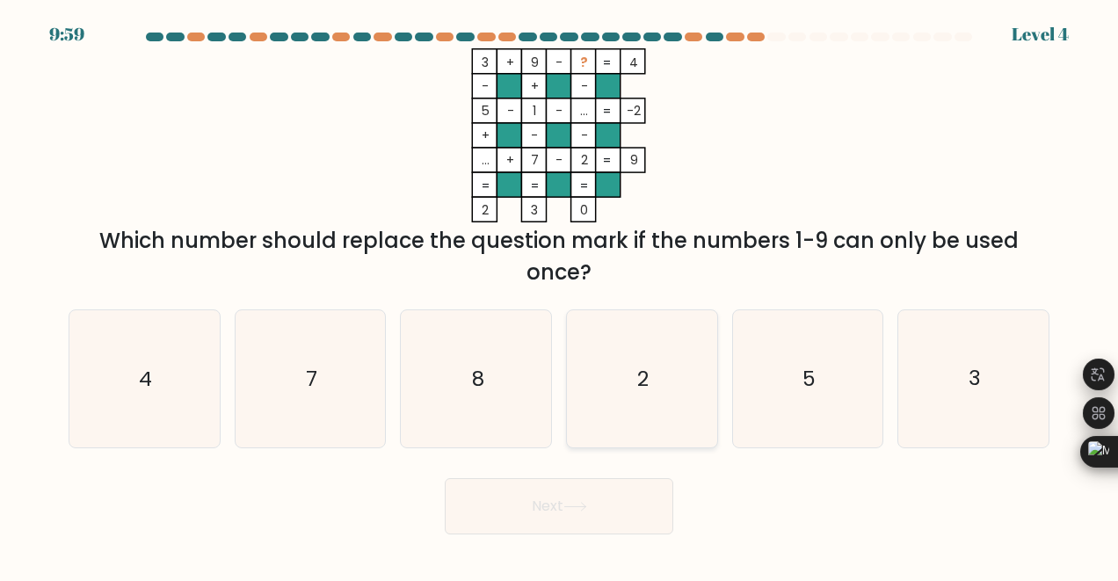
click at [641, 369] on text "2" at bounding box center [642, 379] width 11 height 28
click at [560, 295] on input "d. 2" at bounding box center [559, 293] width 1 height 4
radio input "true"
click at [519, 504] on button "Next" at bounding box center [559, 506] width 229 height 56
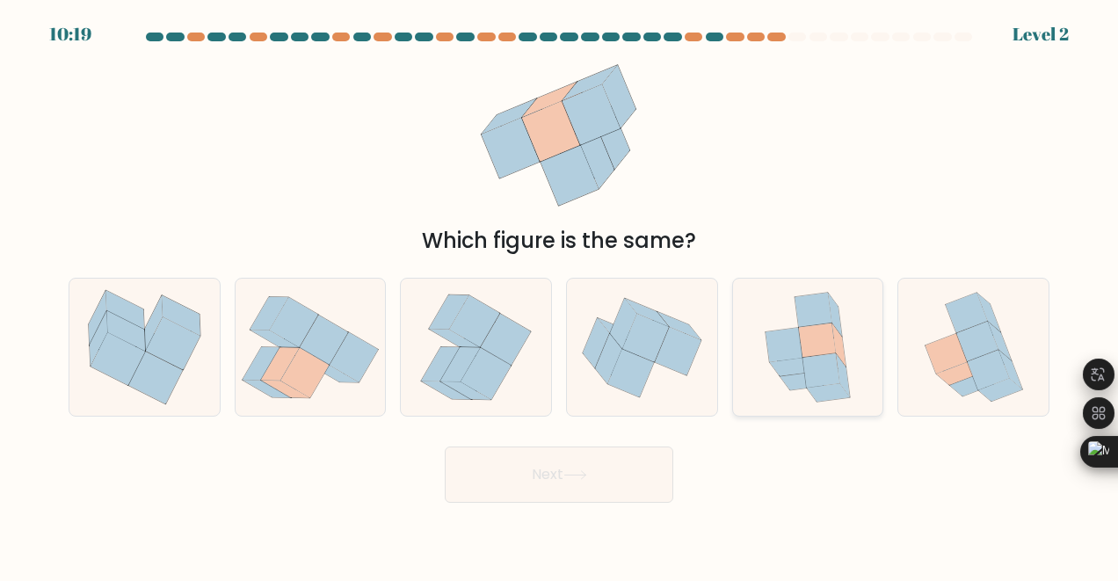
click at [811, 341] on icon at bounding box center [817, 340] width 37 height 34
click at [560, 295] on input "e." at bounding box center [559, 293] width 1 height 4
radio input "true"
click at [573, 469] on button "Next" at bounding box center [559, 475] width 229 height 56
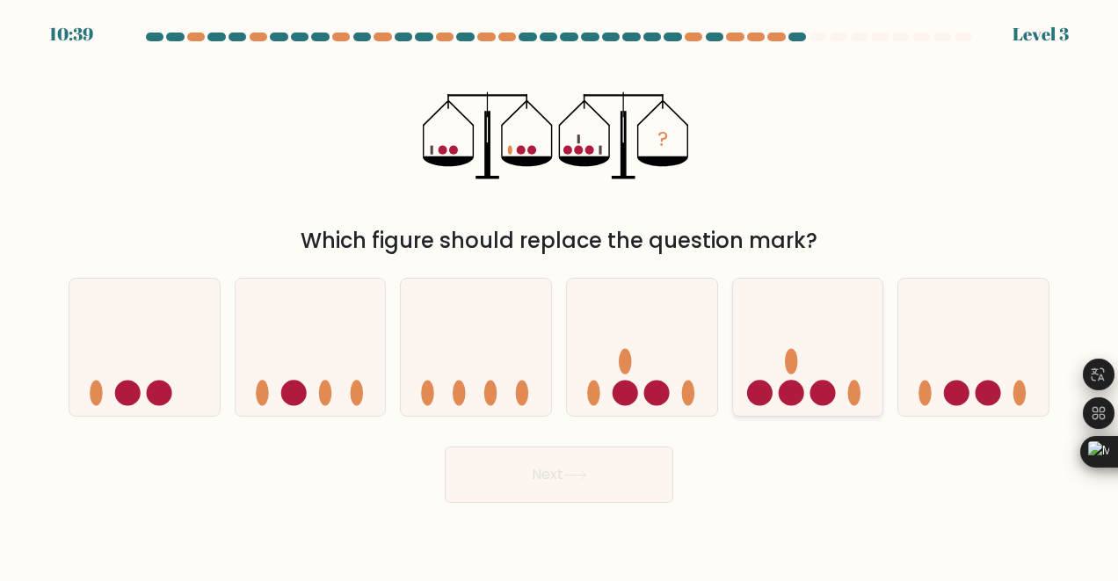
click at [822, 389] on circle at bounding box center [822, 392] width 25 height 25
click at [560, 295] on input "e." at bounding box center [559, 293] width 1 height 4
radio input "true"
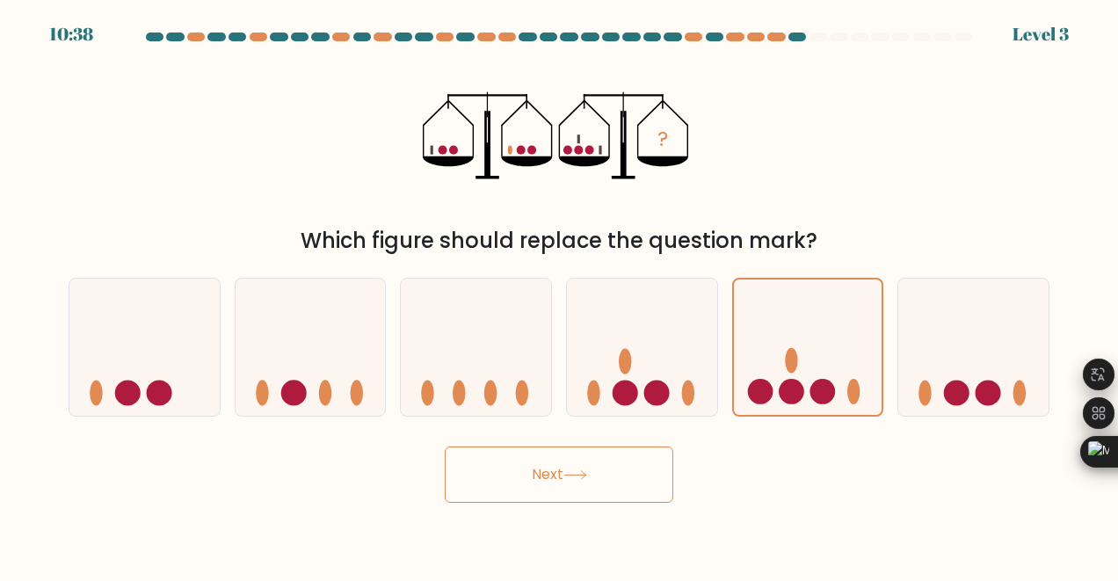
click at [594, 470] on button "Next" at bounding box center [559, 475] width 229 height 56
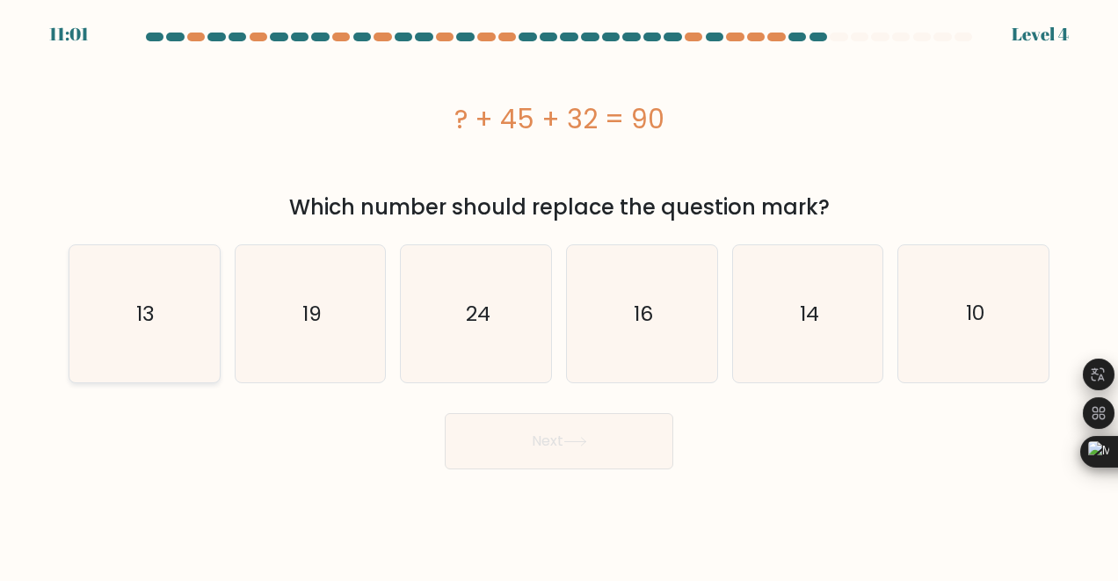
click at [184, 300] on icon "13" at bounding box center [144, 313] width 137 height 137
click at [559, 295] on input "a. 13" at bounding box center [559, 293] width 1 height 4
radio input "true"
click at [573, 447] on icon at bounding box center [575, 442] width 24 height 10
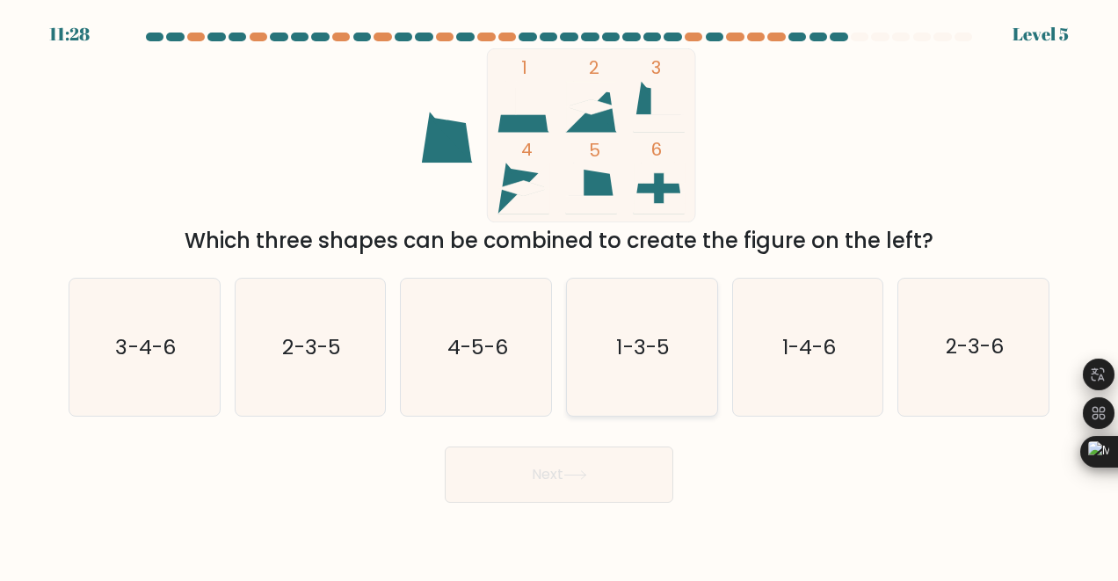
click at [639, 327] on icon "1-3-5" at bounding box center [641, 347] width 137 height 137
click at [560, 295] on input "d. 1-3-5" at bounding box center [559, 293] width 1 height 4
radio input "true"
click at [602, 485] on button "Next" at bounding box center [559, 475] width 229 height 56
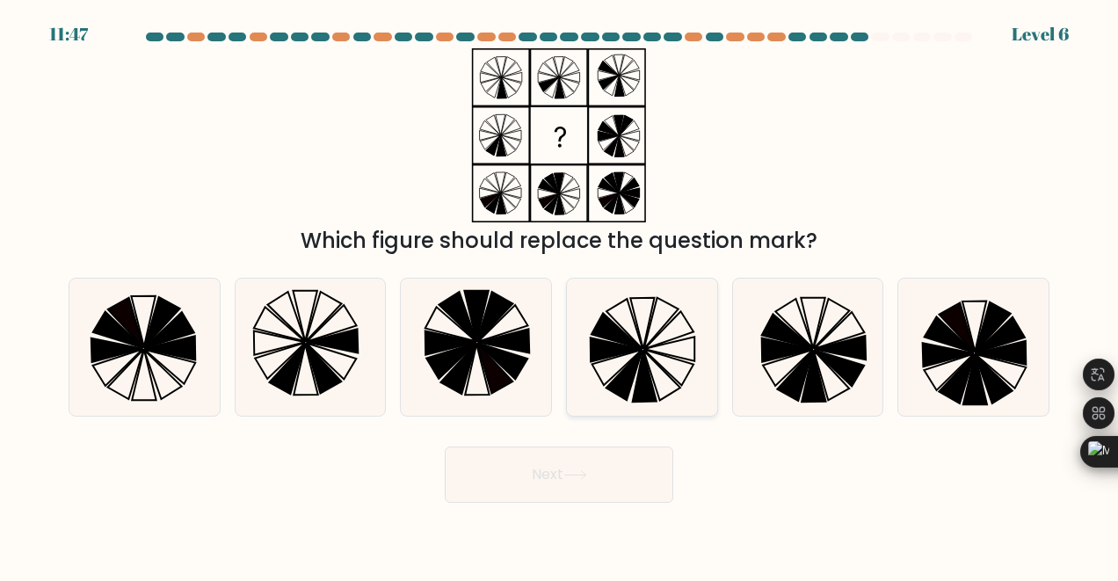
click at [647, 362] on icon at bounding box center [662, 376] width 37 height 50
click at [560, 295] on input "d." at bounding box center [559, 293] width 1 height 4
radio input "true"
click at [585, 475] on icon at bounding box center [574, 475] width 21 height 8
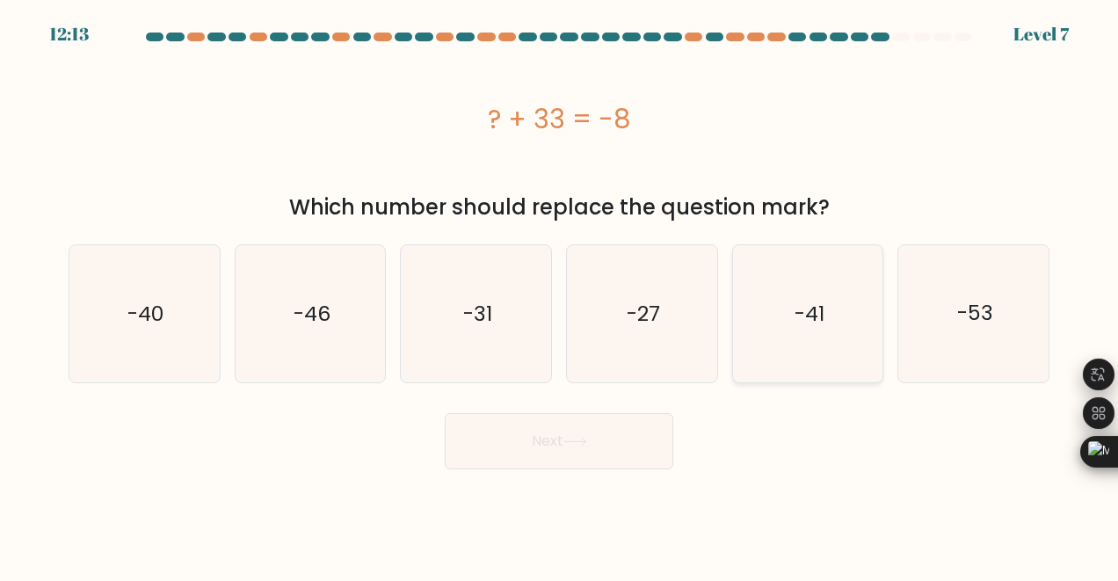
click at [790, 319] on icon "-41" at bounding box center [807, 313] width 137 height 137
click at [560, 295] on input "e. -41" at bounding box center [559, 293] width 1 height 4
radio input "true"
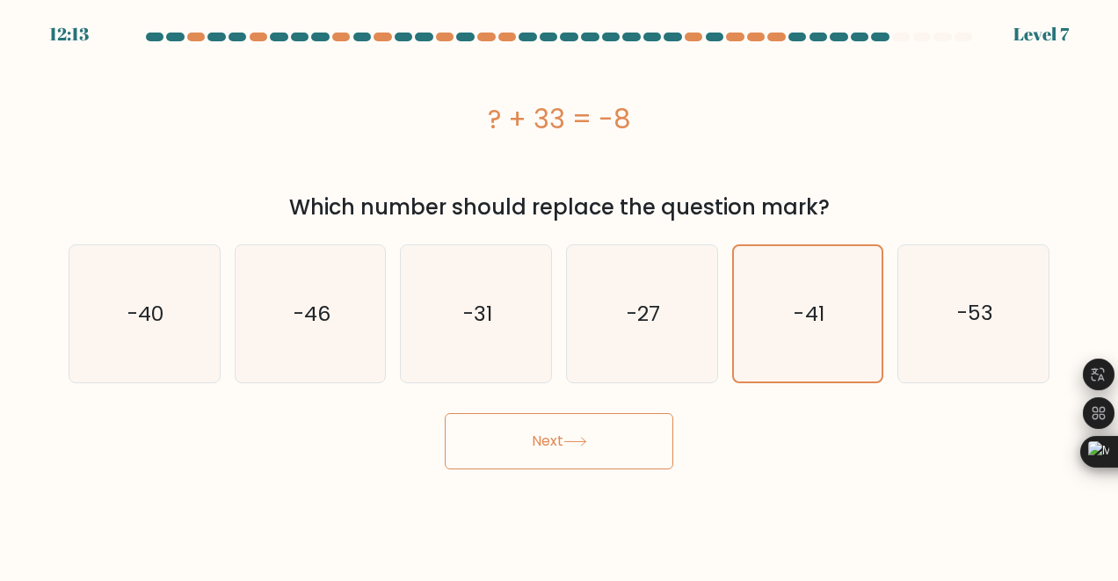
click at [599, 443] on button "Next" at bounding box center [559, 441] width 229 height 56
click at [552, 436] on button "Next" at bounding box center [559, 441] width 229 height 56
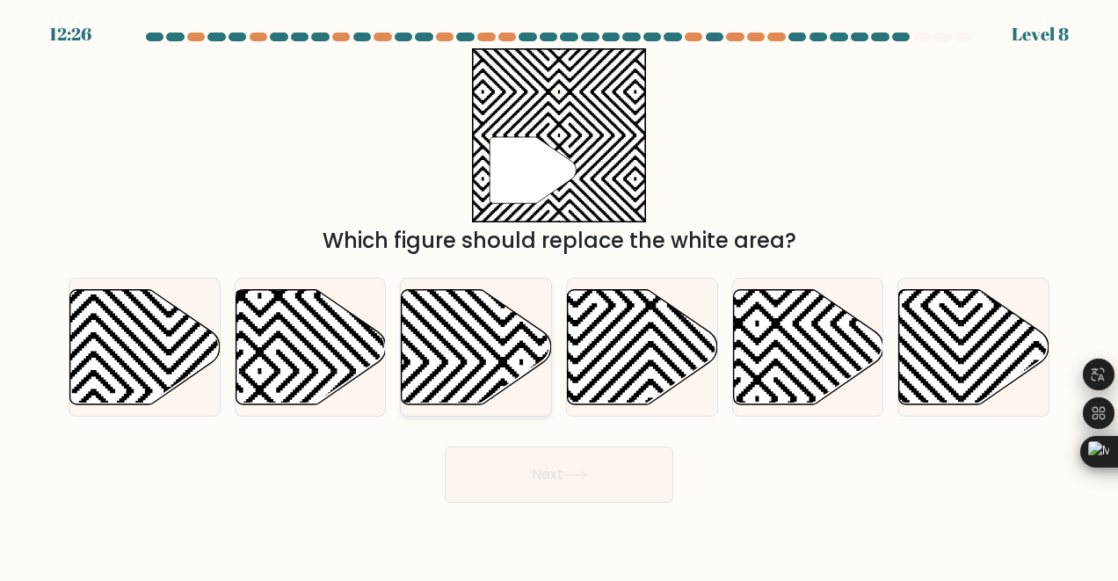
click at [506, 377] on icon at bounding box center [477, 346] width 150 height 115
click at [559, 295] on input "c." at bounding box center [559, 293] width 1 height 4
radio input "true"
click at [557, 467] on button "Next" at bounding box center [559, 475] width 229 height 56
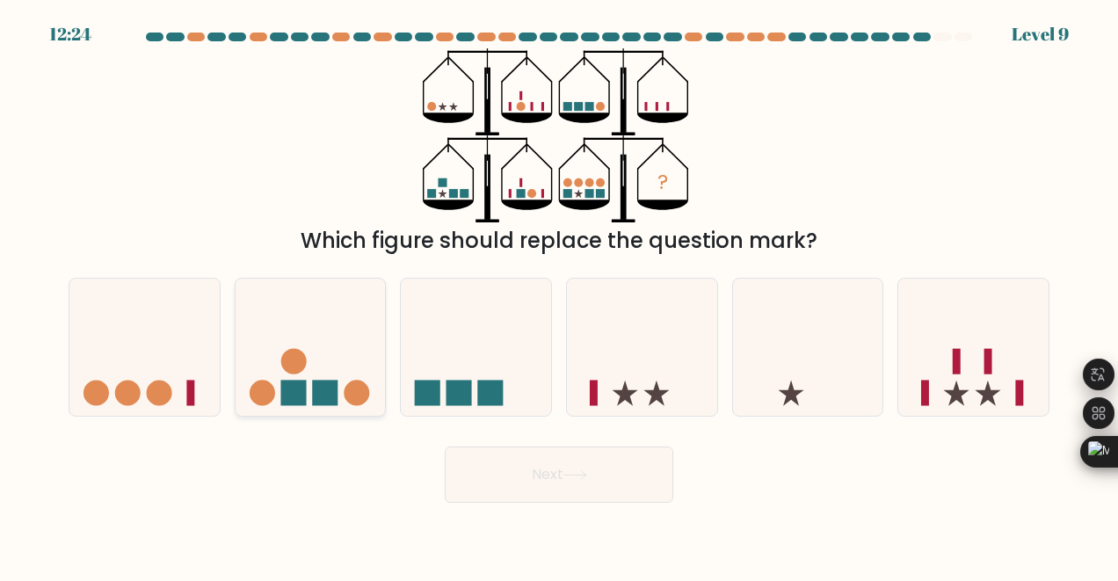
click at [344, 358] on icon at bounding box center [311, 348] width 150 height 124
click at [559, 295] on input "b." at bounding box center [559, 293] width 1 height 4
radio input "true"
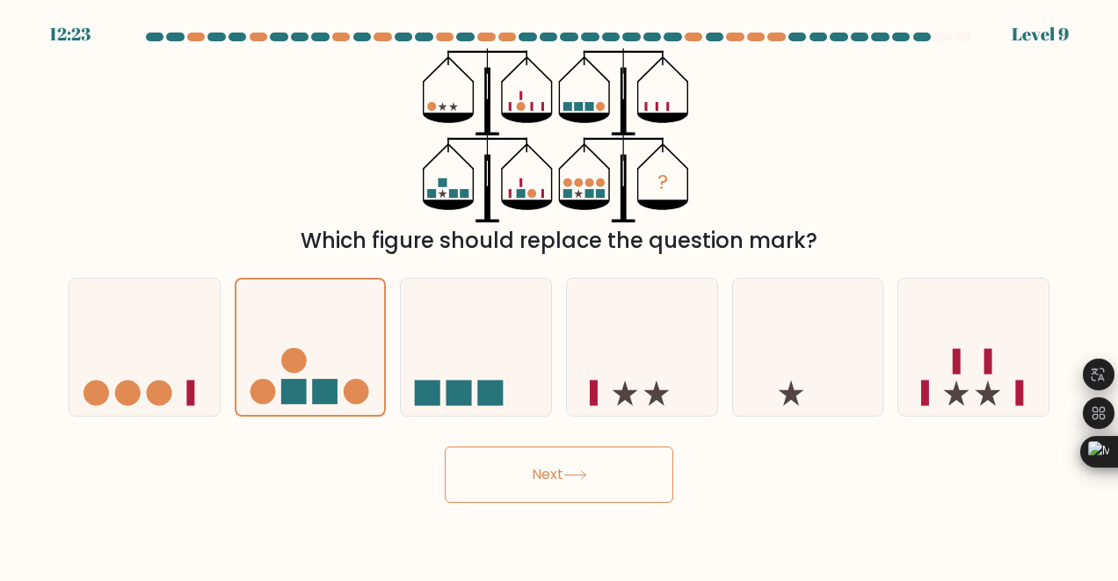
click at [584, 469] on button "Next" at bounding box center [559, 475] width 229 height 56
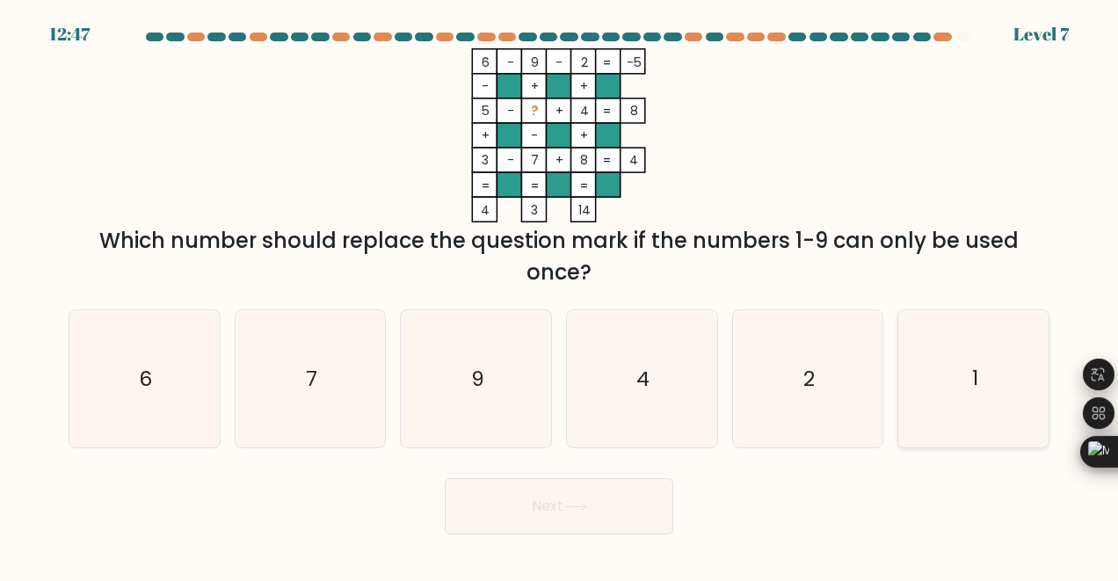
click at [949, 373] on icon "1" at bounding box center [973, 378] width 137 height 137
click at [560, 295] on input "f. 1" at bounding box center [559, 293] width 1 height 4
radio input "true"
click at [541, 511] on button "Next" at bounding box center [559, 506] width 229 height 56
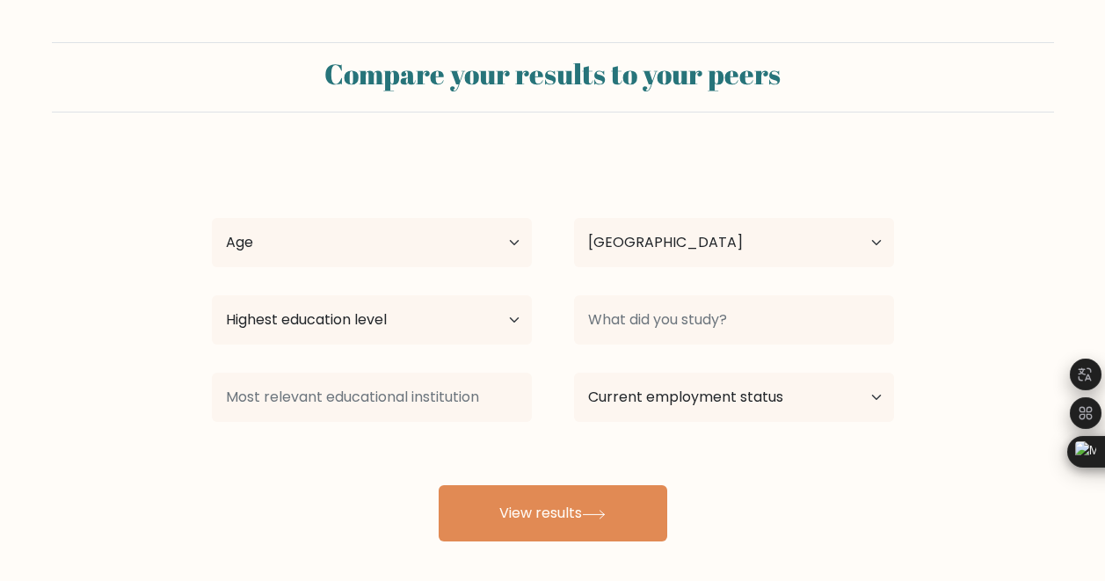
select select "PH"
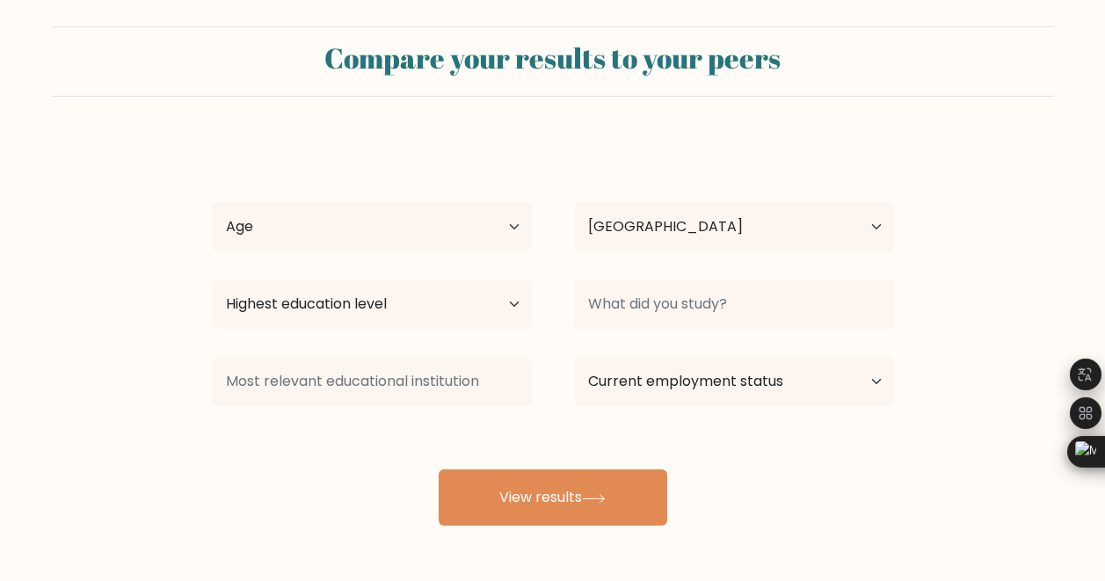
scroll to position [18, 0]
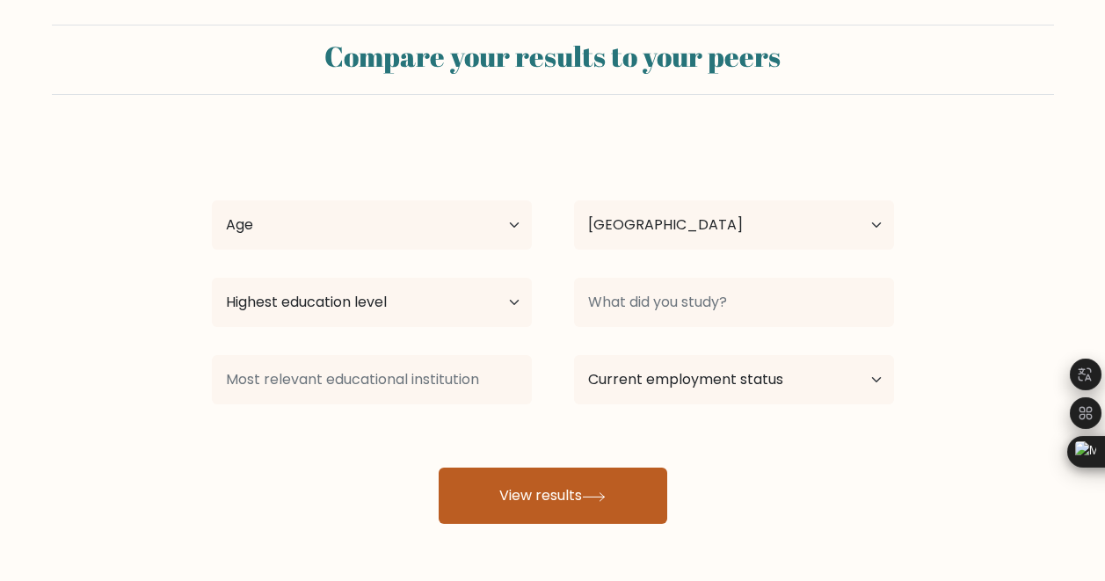
click at [555, 491] on button "View results" at bounding box center [553, 496] width 229 height 56
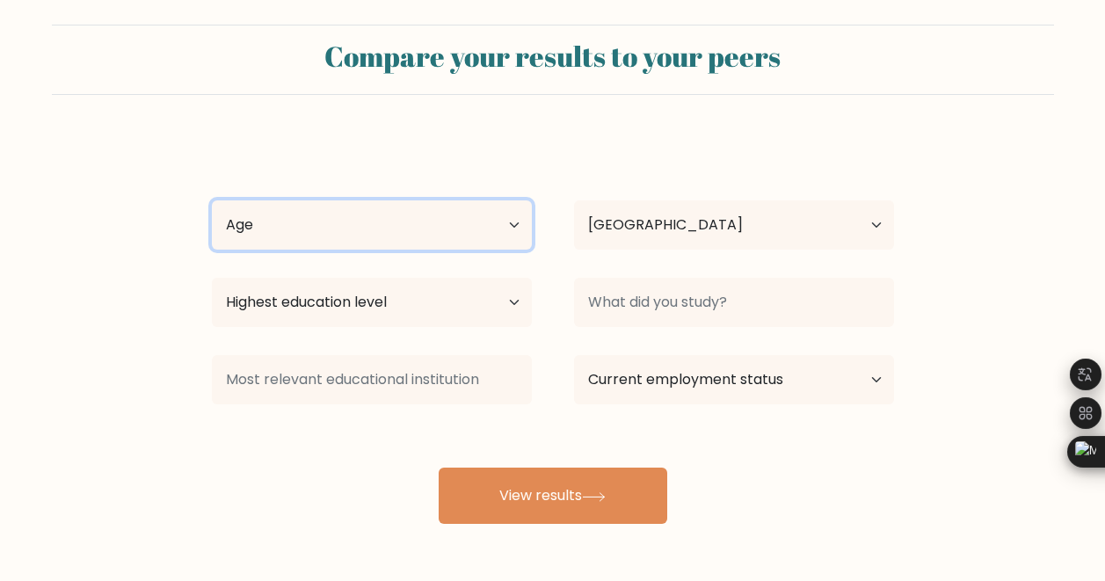
click at [358, 223] on select "Age Under 18 years old 18-24 years old 25-34 years old 35-44 years old 45-54 ye…" at bounding box center [372, 224] width 320 height 49
select select "35_44"
click at [212, 200] on select "Age Under 18 years old 18-24 years old 25-34 years old 35-44 years old 45-54 ye…" at bounding box center [372, 224] width 320 height 49
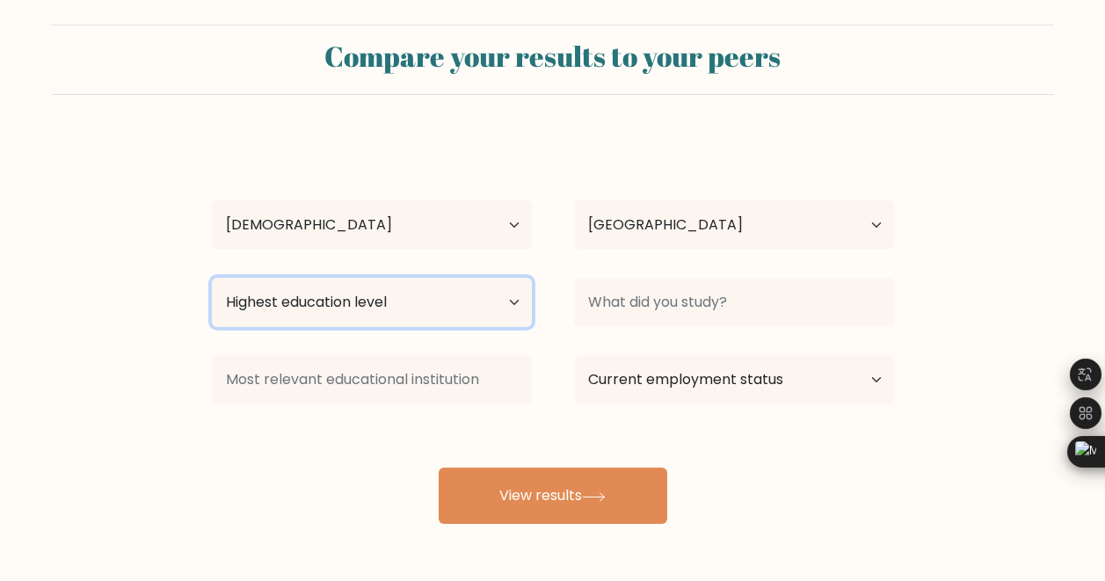
click at [438, 307] on select "Highest education level No schooling Primary Lower Secondary Upper Secondary Oc…" at bounding box center [372, 302] width 320 height 49
select select "bachelors_degree"
click at [212, 278] on select "Highest education level No schooling Primary Lower Secondary Upper Secondary Oc…" at bounding box center [372, 302] width 320 height 49
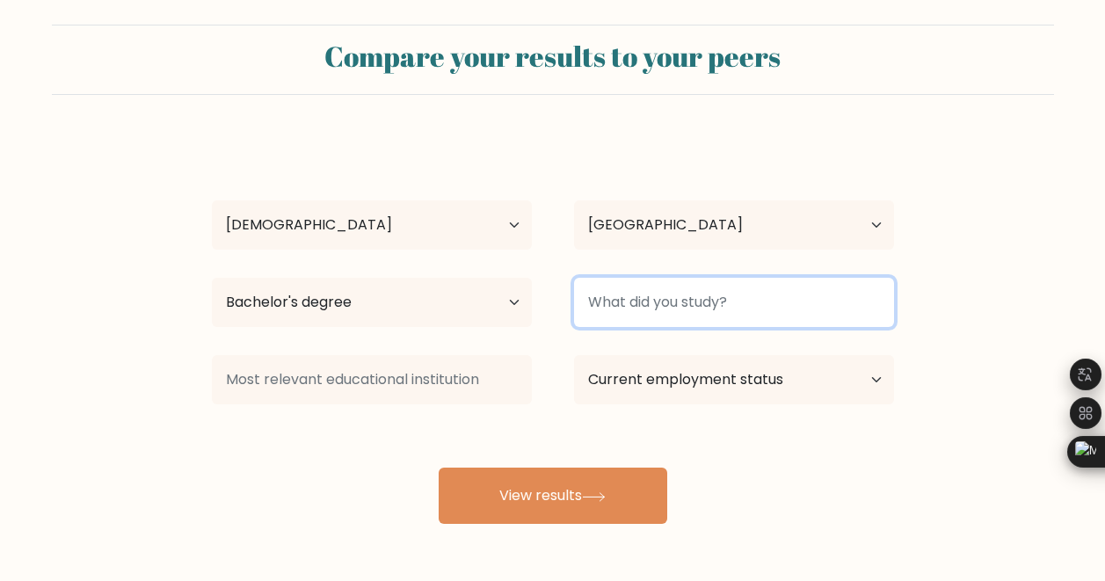
click at [745, 314] on input at bounding box center [734, 302] width 320 height 49
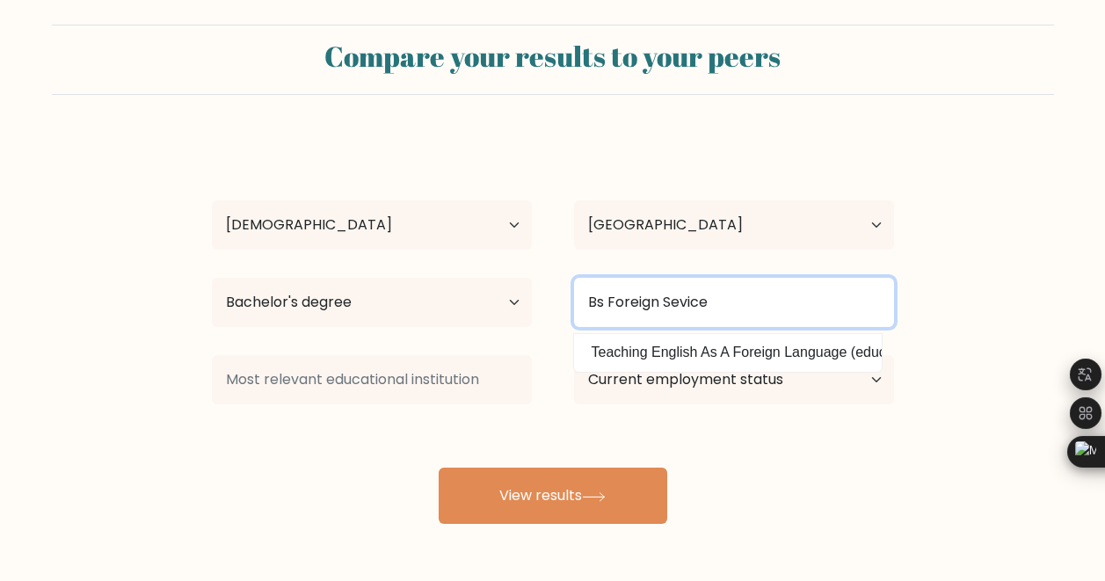
type input "Bs Foreign Sevice"
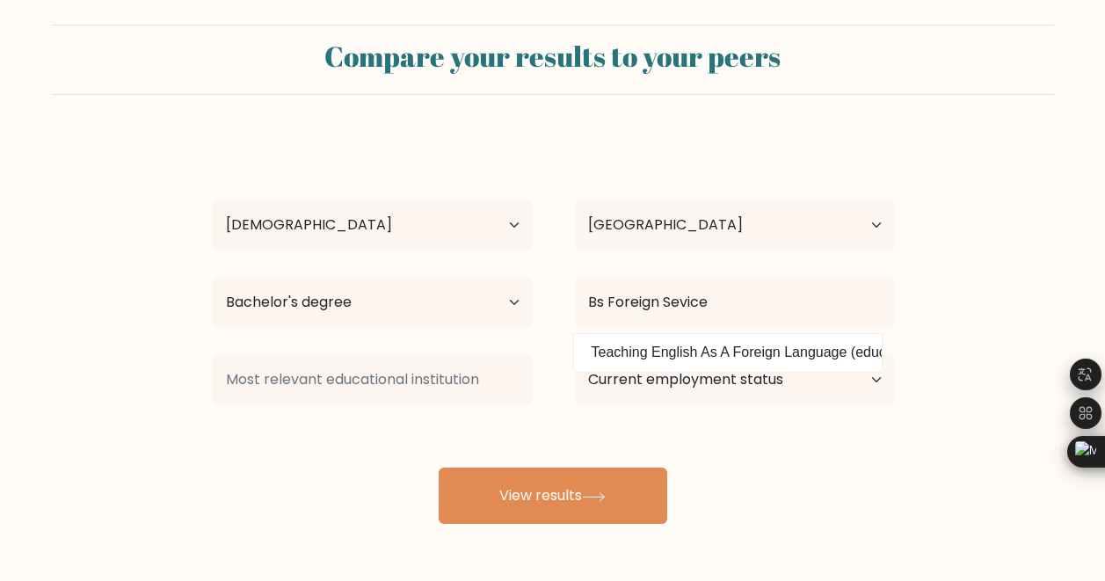
click at [538, 404] on div at bounding box center [372, 379] width 362 height 63
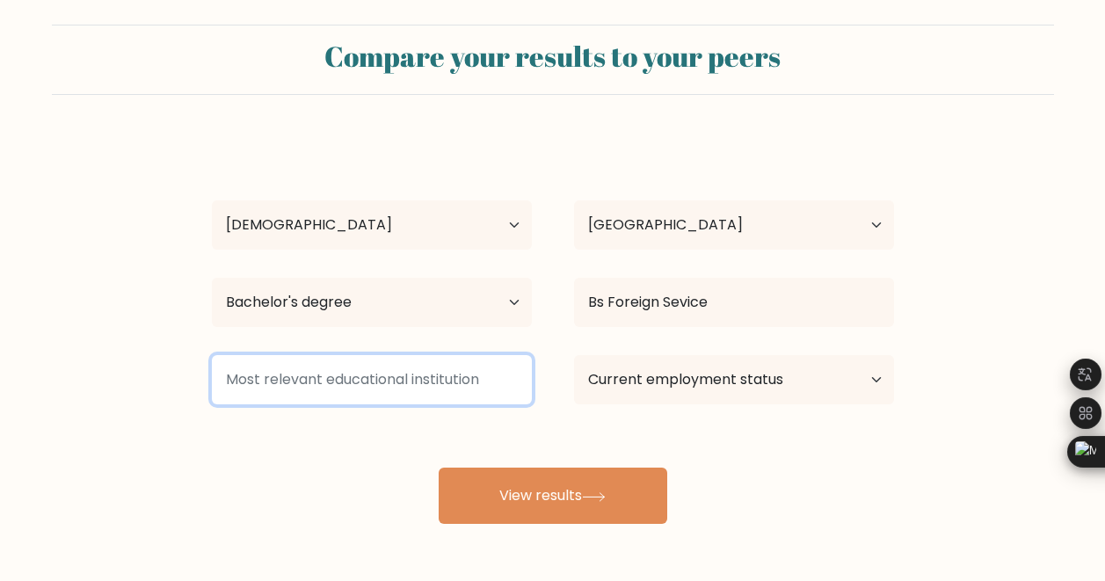
click at [422, 379] on input at bounding box center [372, 379] width 320 height 49
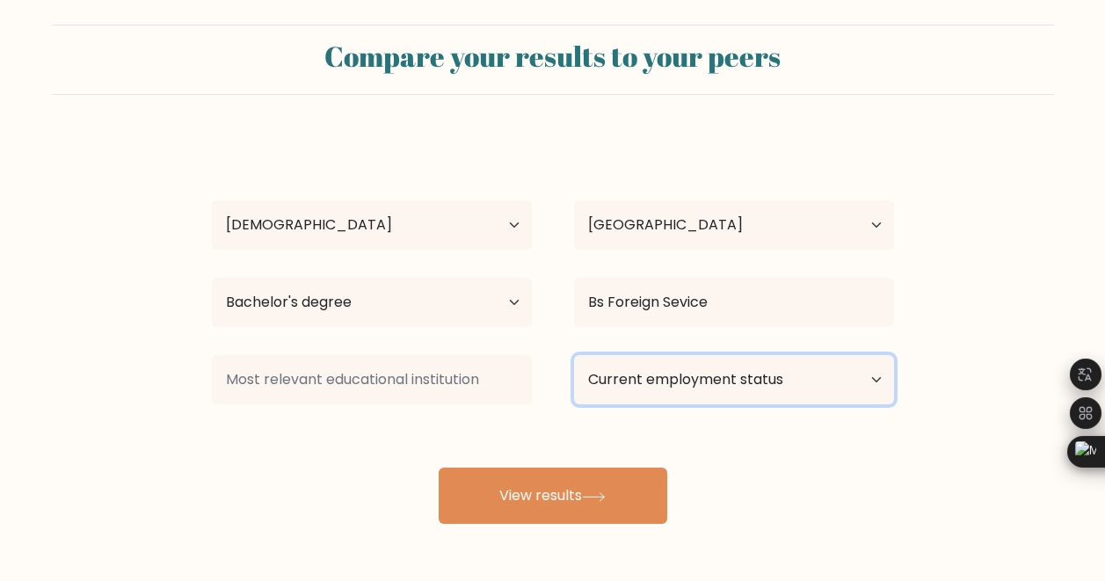
click at [642, 378] on select "Current employment status Employed Student Retired Other / prefer not to answer" at bounding box center [734, 379] width 320 height 49
select select "employed"
click at [574, 355] on select "Current employment status Employed Student Retired Other / prefer not to answer" at bounding box center [734, 379] width 320 height 49
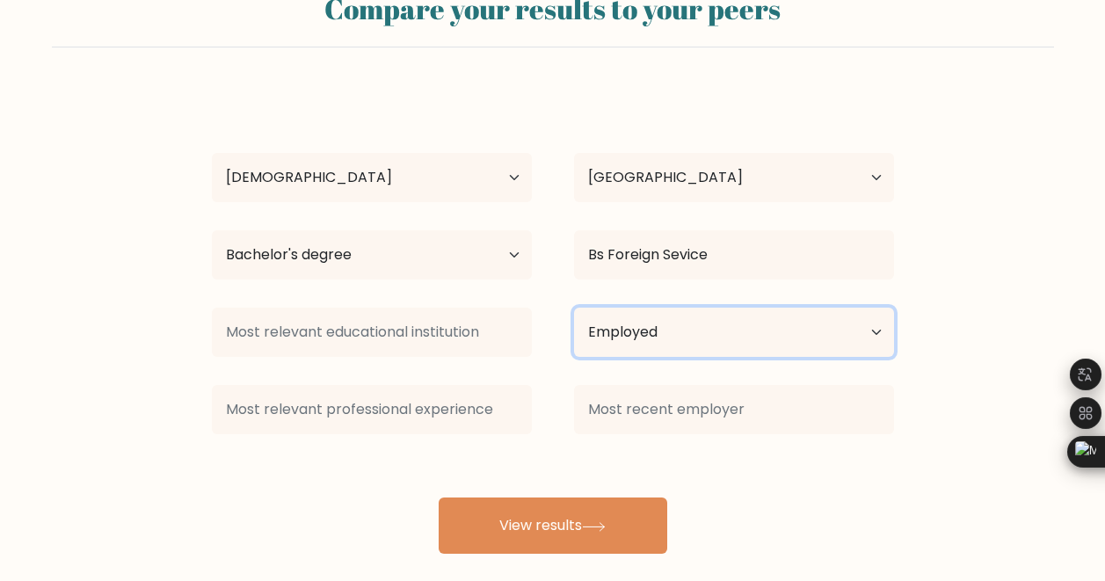
scroll to position [85, 0]
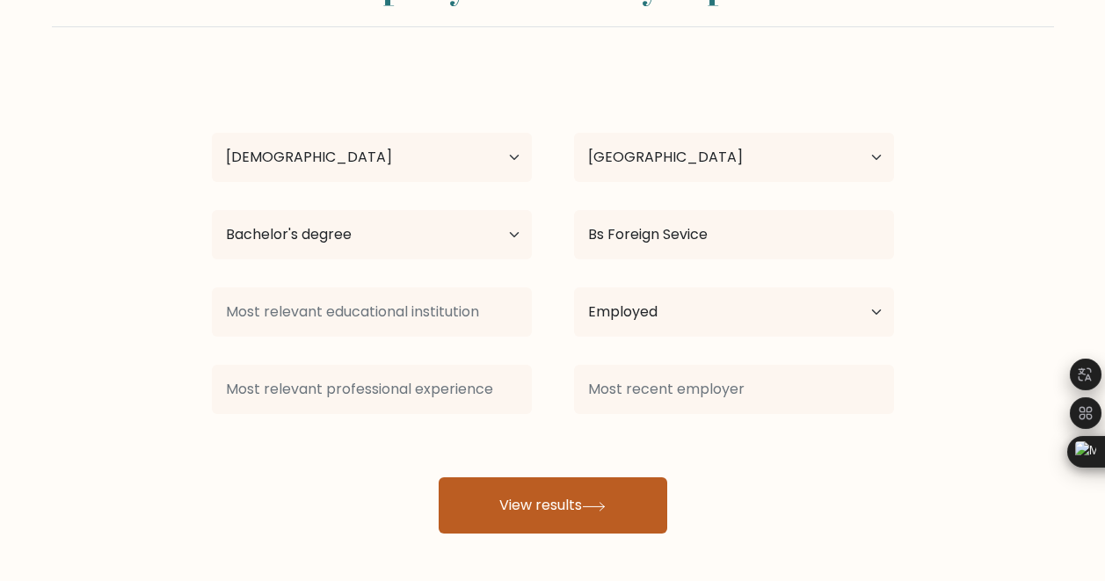
click at [556, 509] on button "View results" at bounding box center [553, 505] width 229 height 56
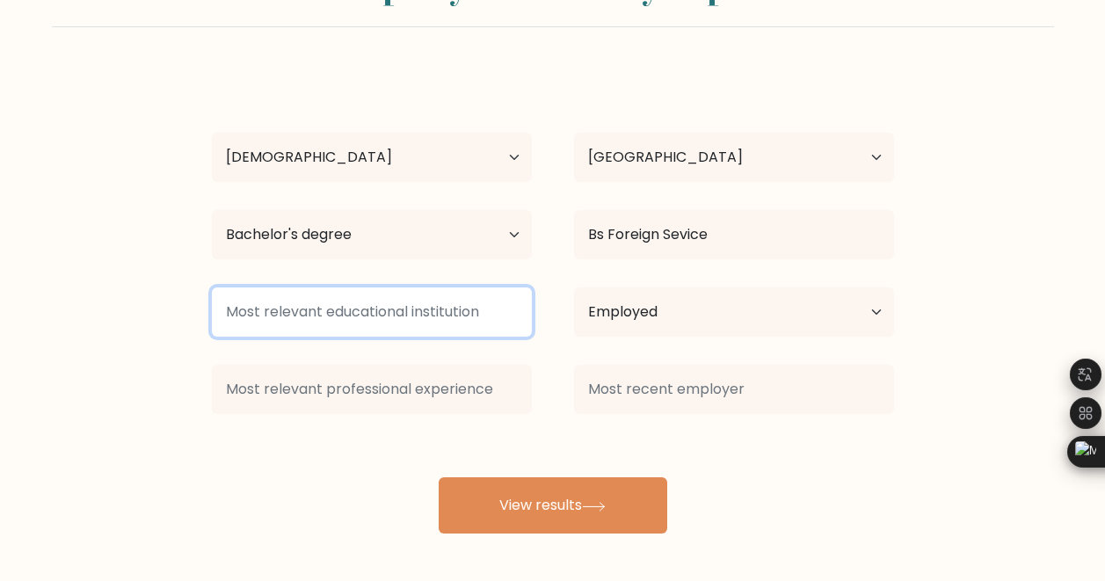
click at [479, 323] on input at bounding box center [372, 311] width 320 height 49
click at [497, 300] on input at bounding box center [372, 311] width 320 height 49
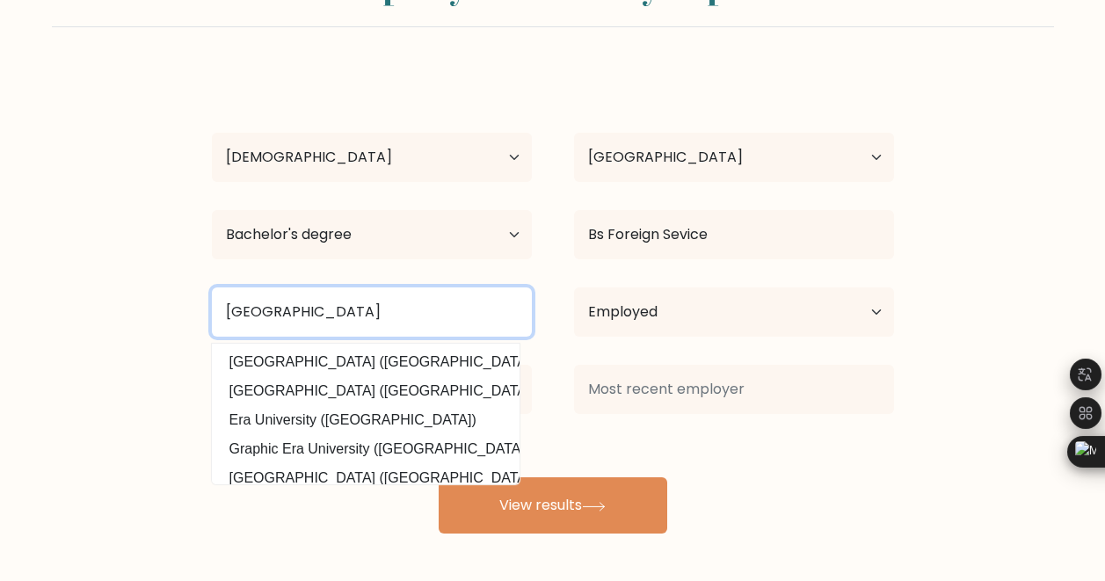
type input "[GEOGRAPHIC_DATA]"
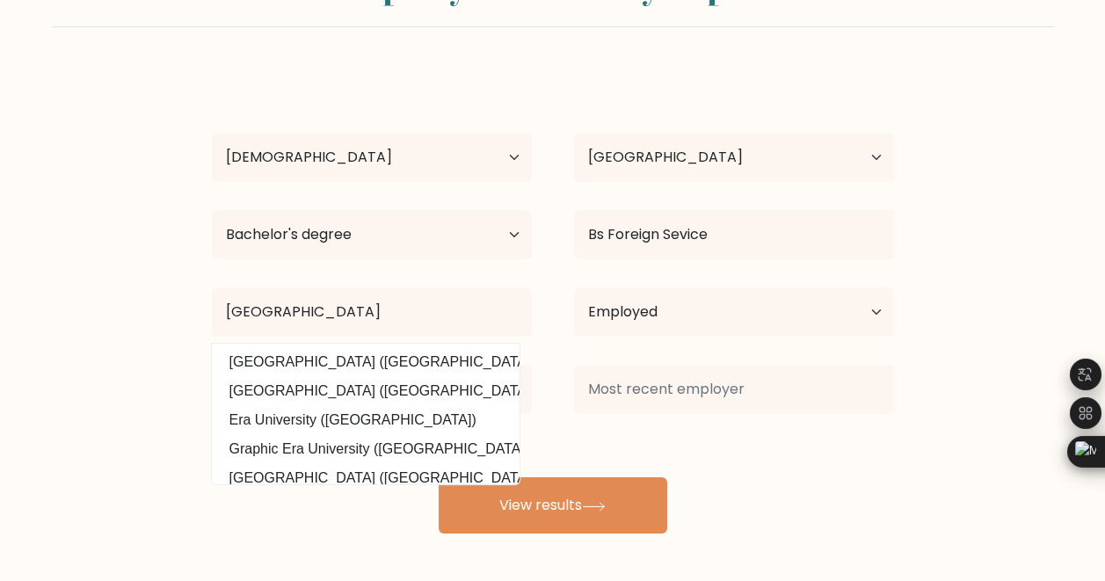
click at [849, 490] on div "JANET Pineda Age Under 18 years old 18-24 years old 25-34 years old 35-44 years…" at bounding box center [552, 301] width 703 height 464
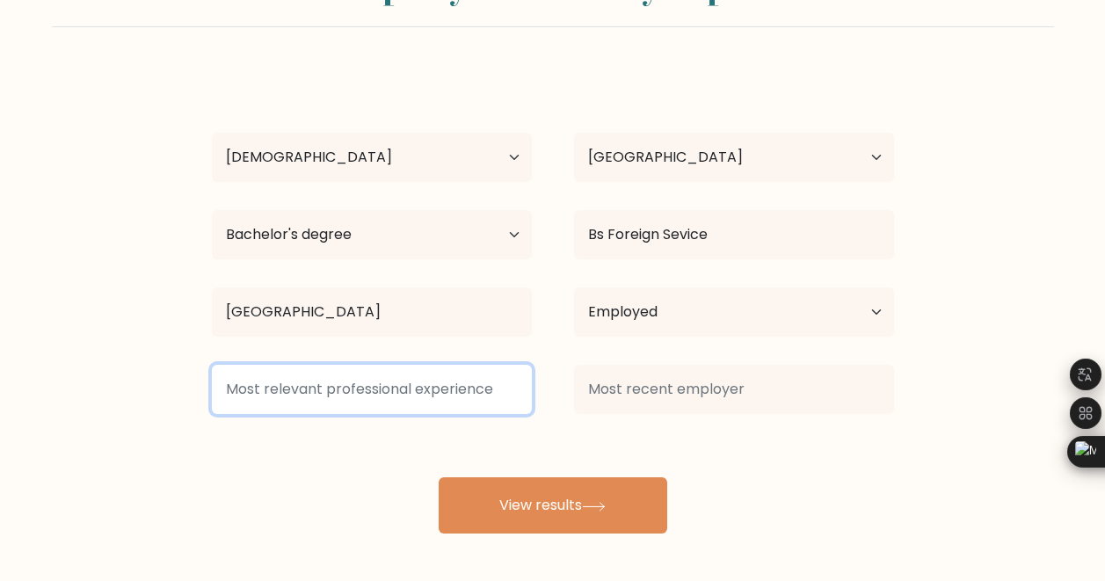
click at [387, 395] on input at bounding box center [372, 389] width 320 height 49
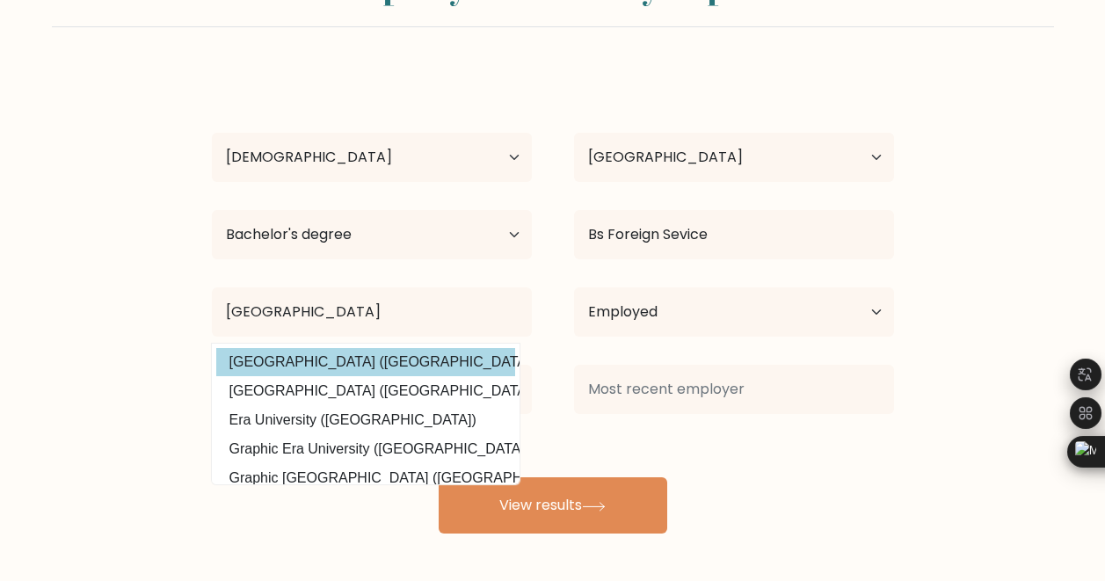
click at [312, 372] on option "New Era University (Philippines)" at bounding box center [365, 362] width 299 height 28
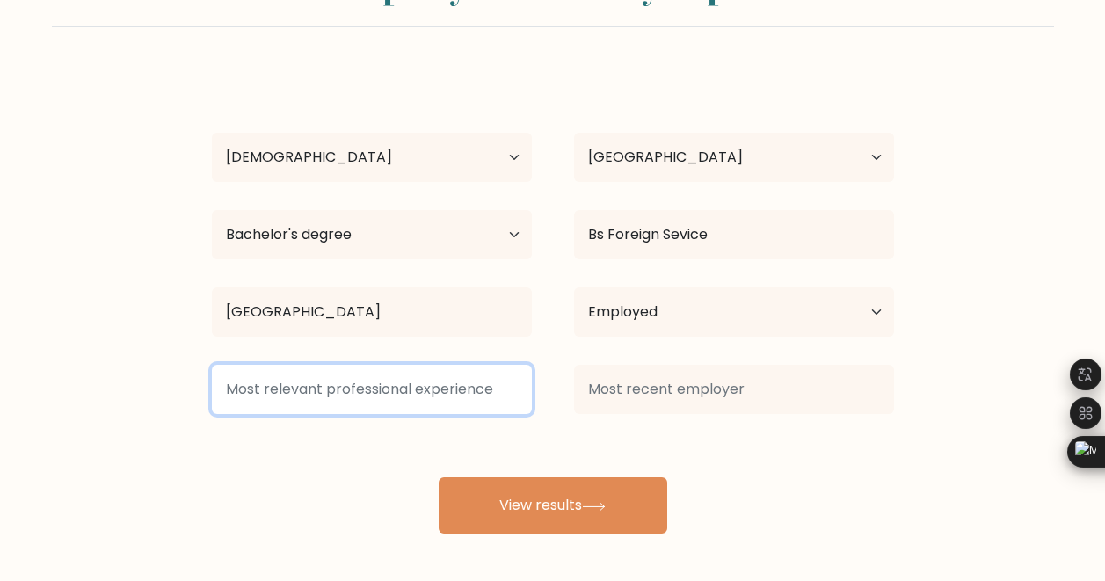
click at [357, 397] on input at bounding box center [372, 389] width 320 height 49
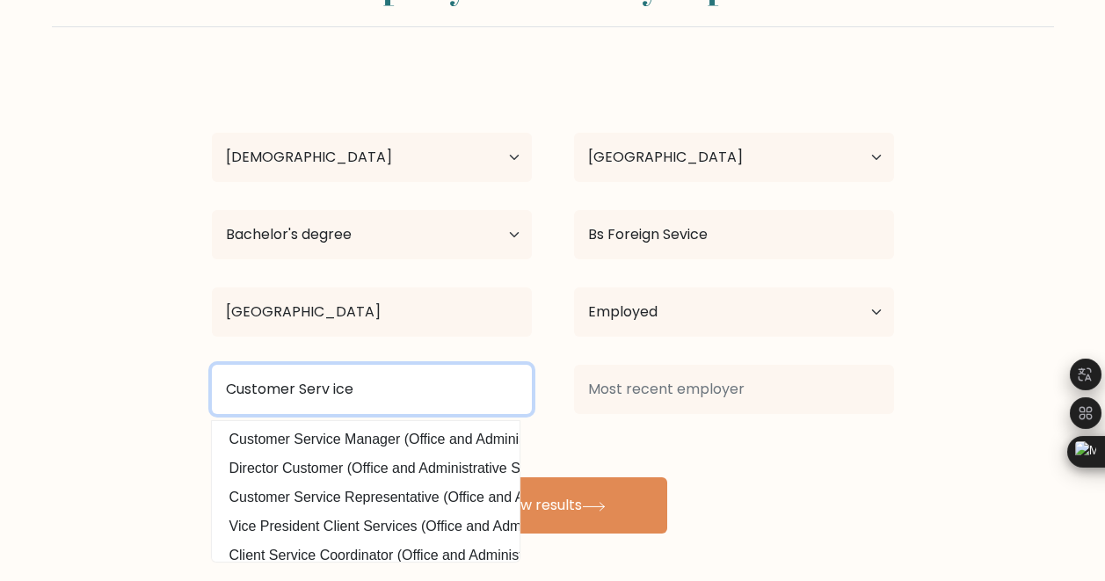
click at [336, 394] on input "Customer Serv ice" at bounding box center [372, 389] width 320 height 49
type input "Customer Service"
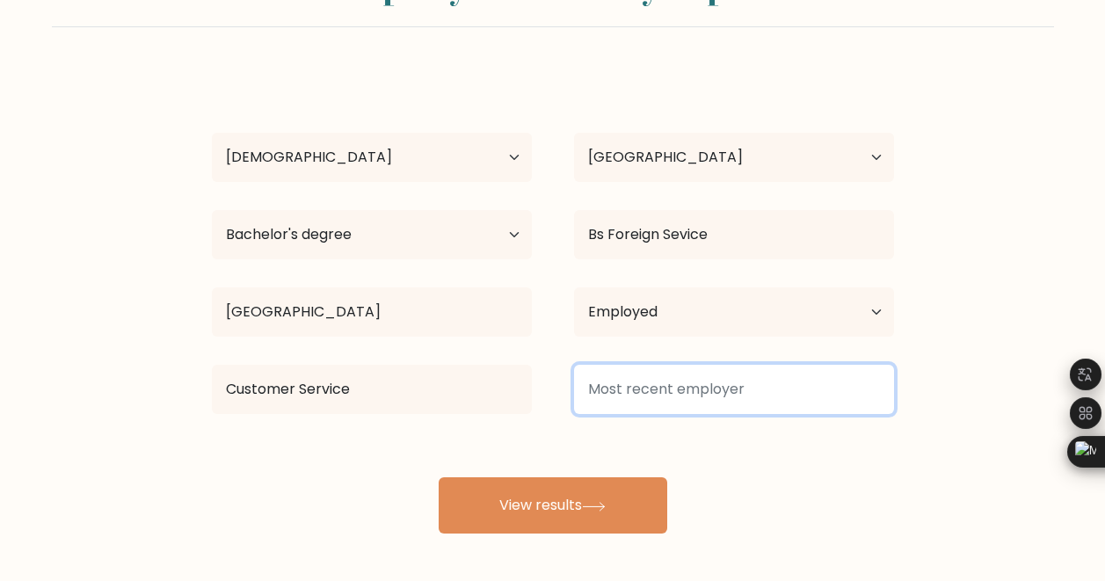
click at [775, 399] on input at bounding box center [734, 389] width 320 height 49
click at [763, 396] on input at bounding box center [734, 389] width 320 height 49
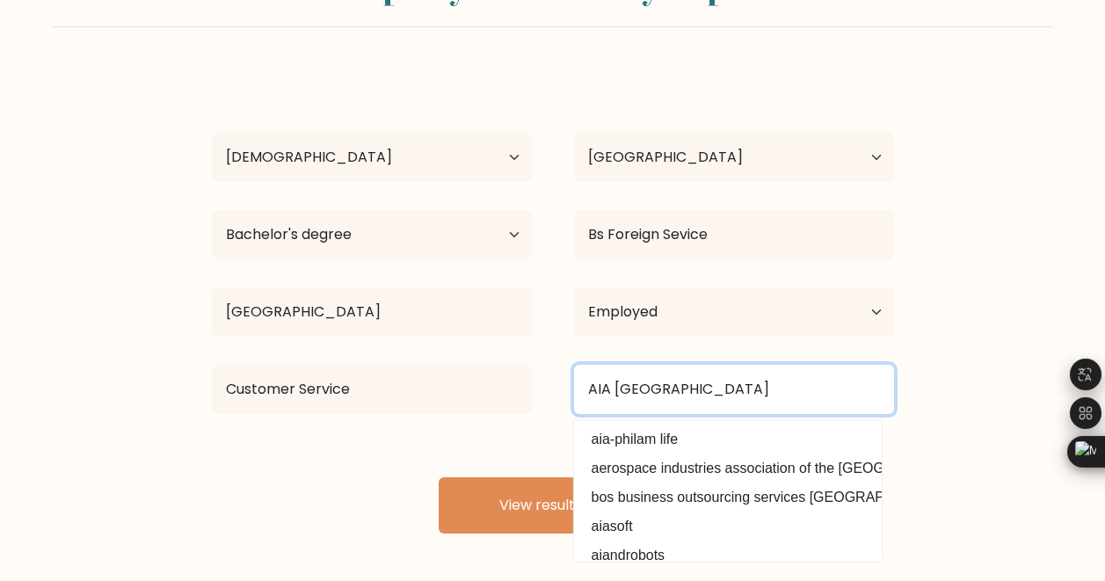
type input "AIA Philippines"
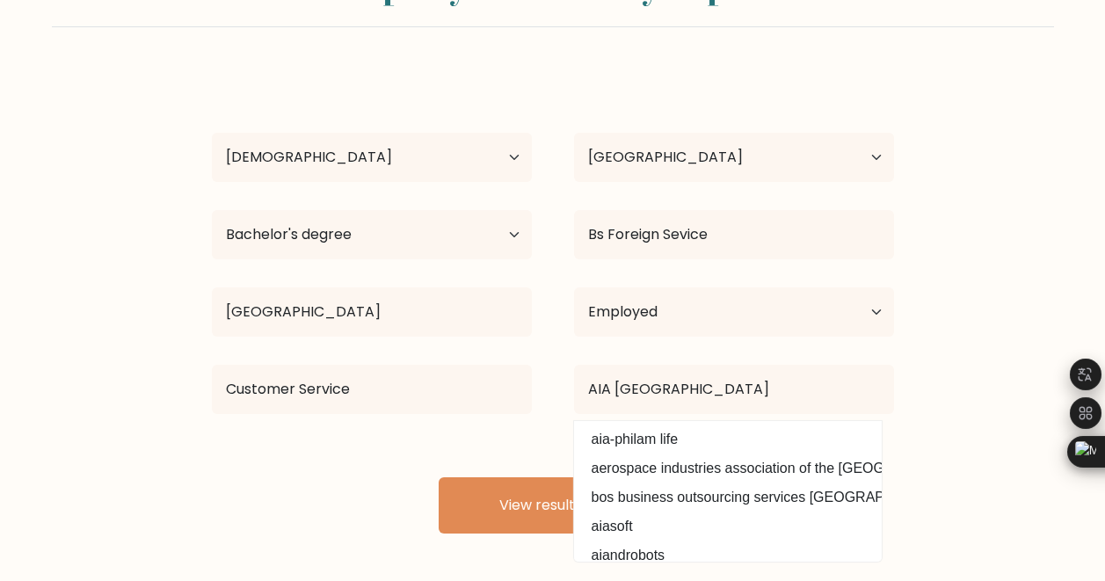
click at [932, 381] on form "Compare your results to your peers JANET Pineda Age Under 18 years old 18-24 ye…" at bounding box center [552, 245] width 1105 height 577
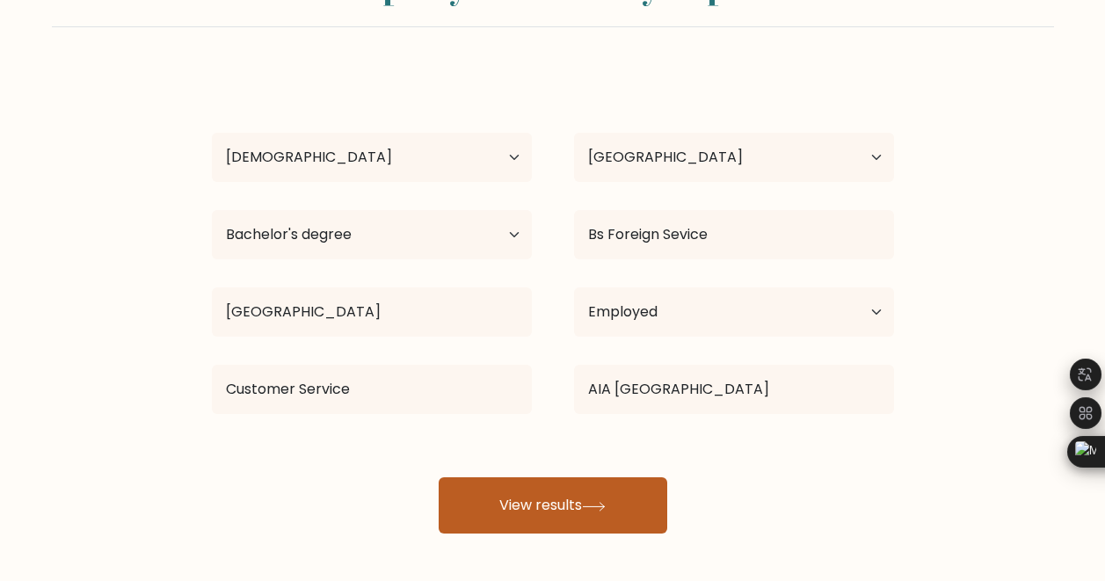
click at [561, 512] on button "View results" at bounding box center [553, 505] width 229 height 56
